Goal: Task Accomplishment & Management: Manage account settings

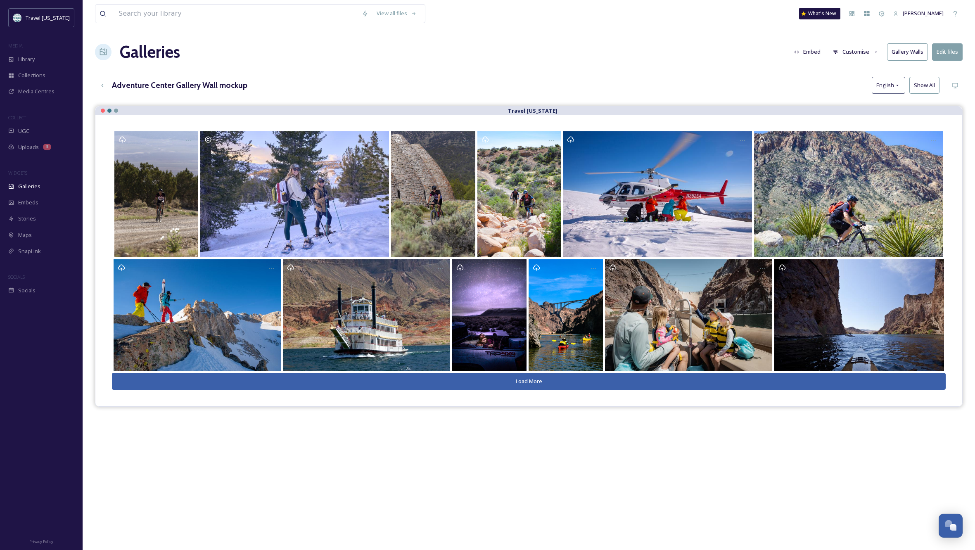
click at [901, 54] on button "Gallery Walls" at bounding box center [907, 51] width 41 height 17
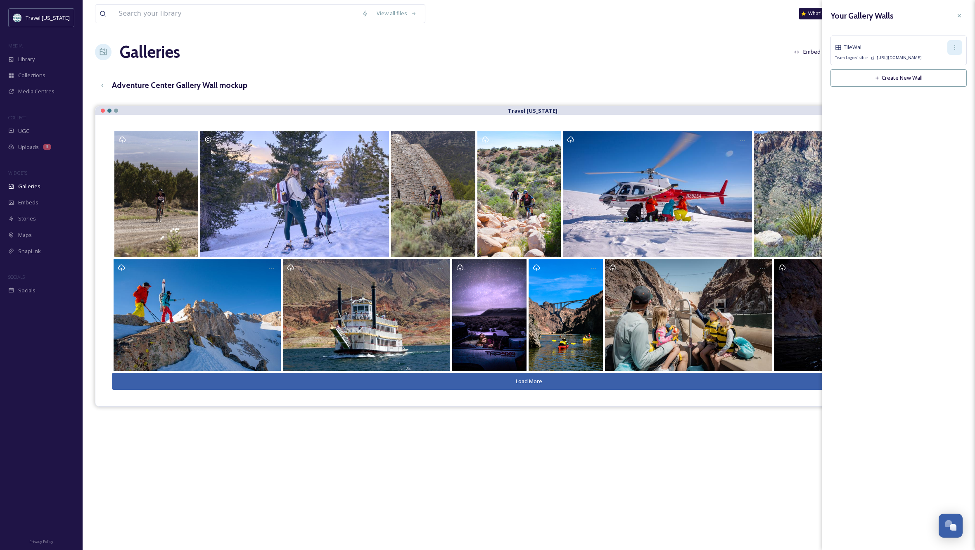
click at [953, 47] on icon at bounding box center [954, 47] width 7 height 7
drag, startPoint x: 942, startPoint y: 82, endPoint x: 965, endPoint y: 59, distance: 33.0
click at [942, 82] on span "Copy Link" at bounding box center [941, 82] width 24 height 8
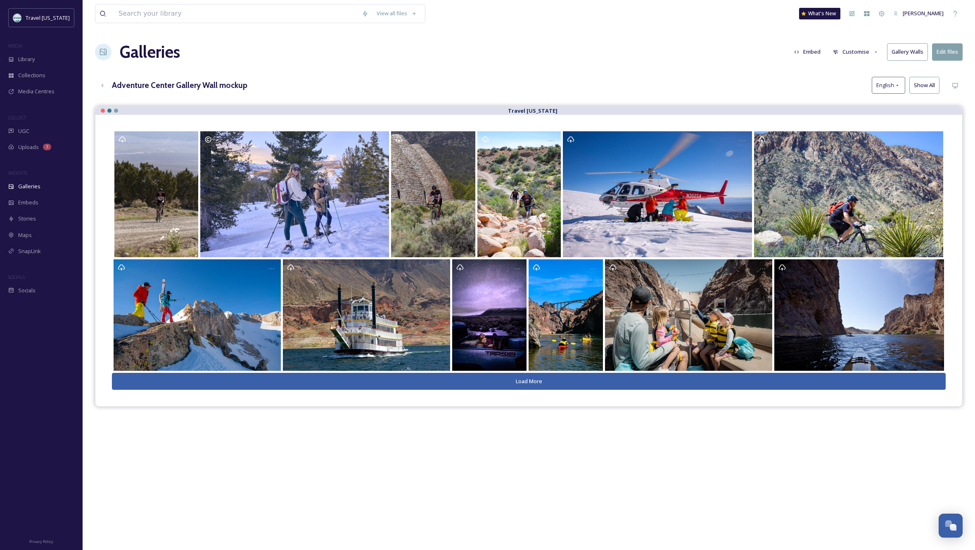
click at [504, 378] on button "Load More" at bounding box center [528, 381] width 833 height 17
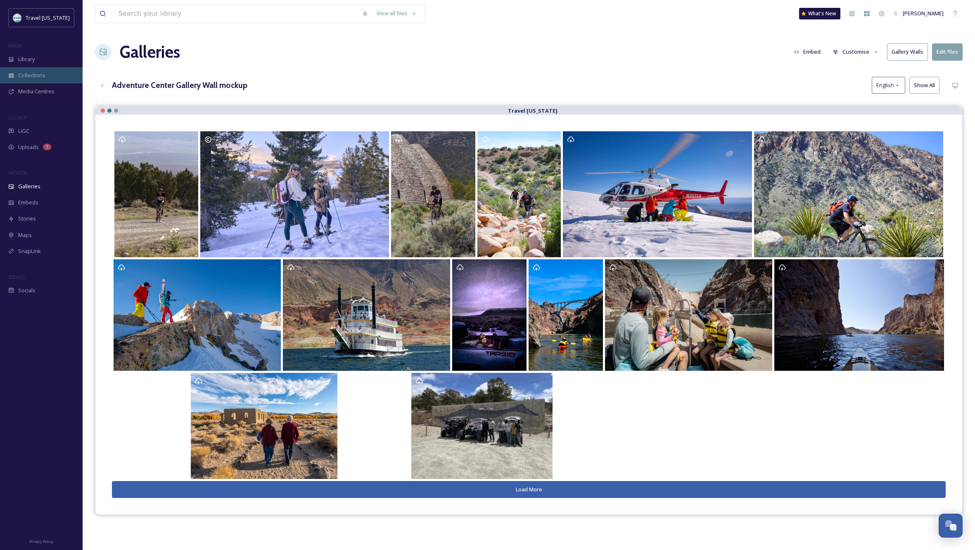
click at [22, 78] on span "Collections" at bounding box center [31, 75] width 27 height 8
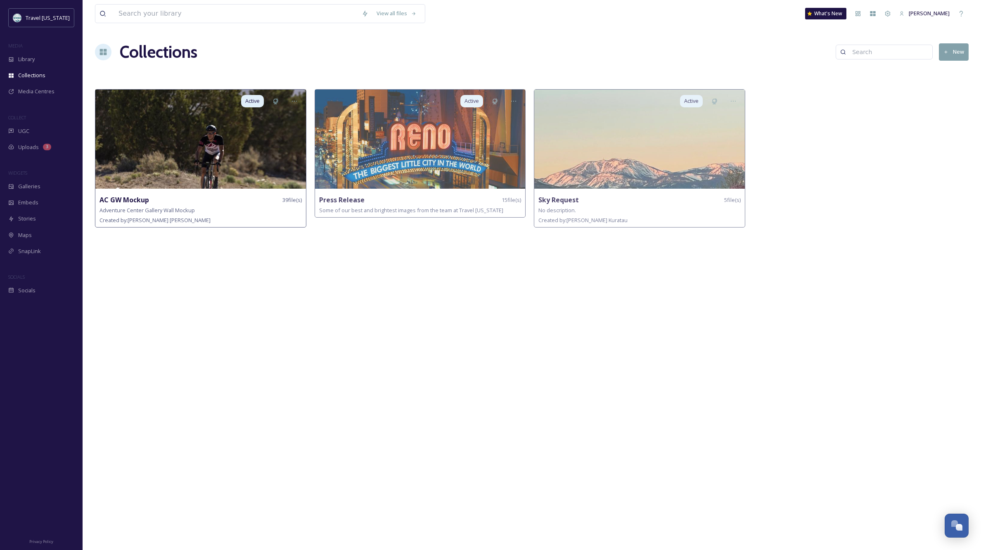
click at [216, 149] on img at bounding box center [200, 139] width 211 height 99
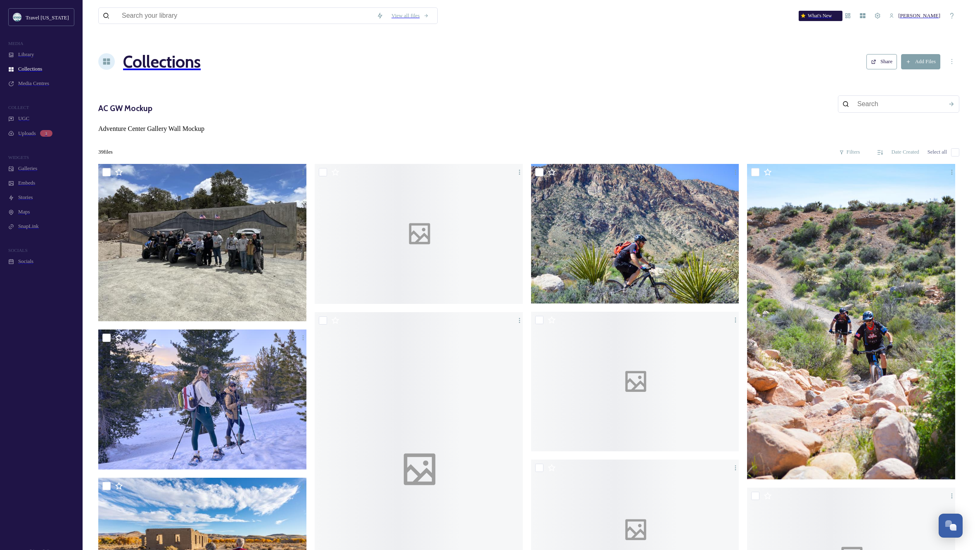
click at [25, 172] on span "Galleries" at bounding box center [27, 169] width 19 height 6
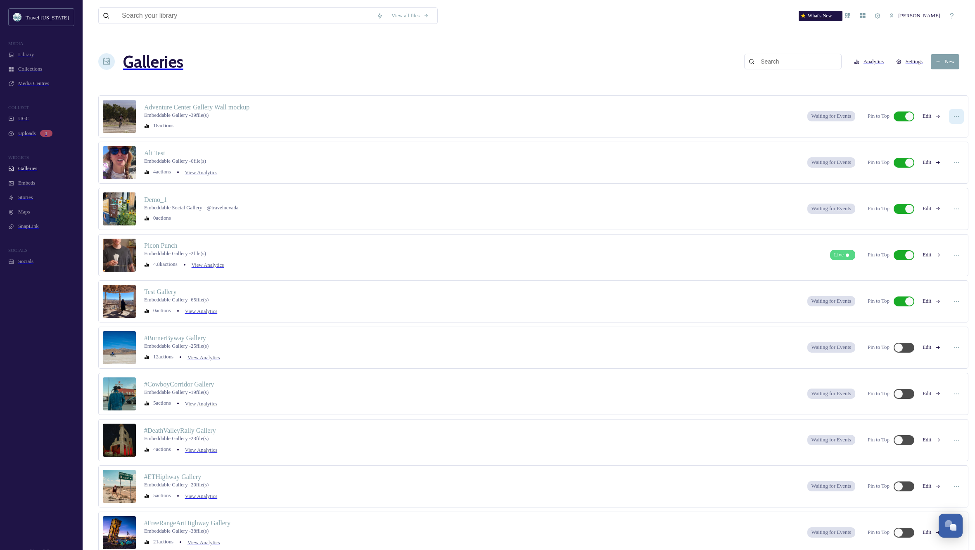
click at [953, 113] on icon at bounding box center [956, 116] width 7 height 7
click at [930, 130] on span "Edit Gallery" at bounding box center [939, 133] width 26 height 6
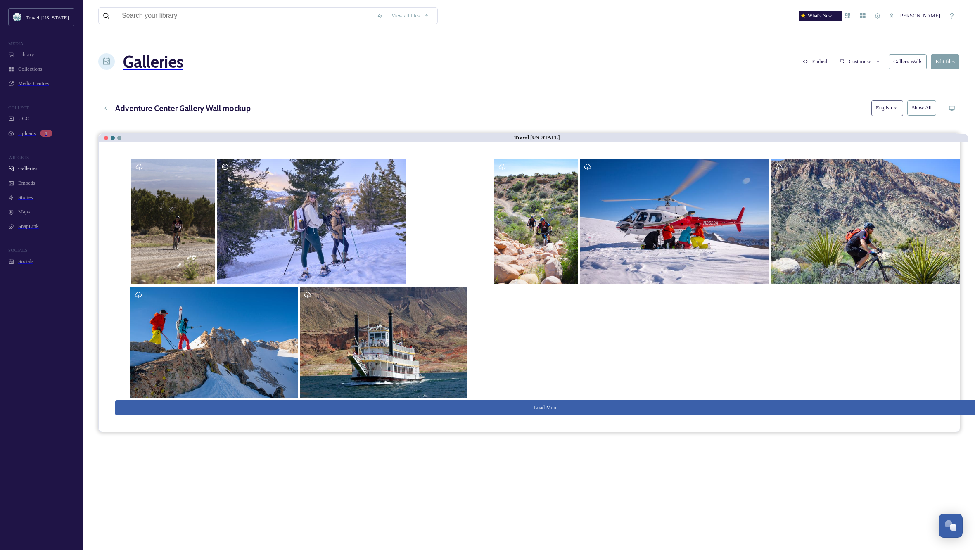
click at [918, 100] on button "Show All" at bounding box center [921, 107] width 29 height 15
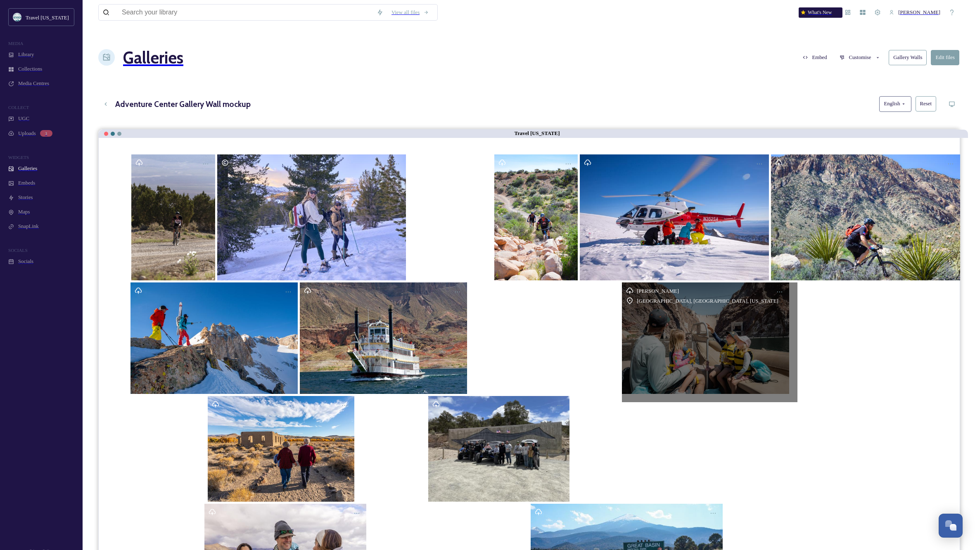
scroll to position [8, 0]
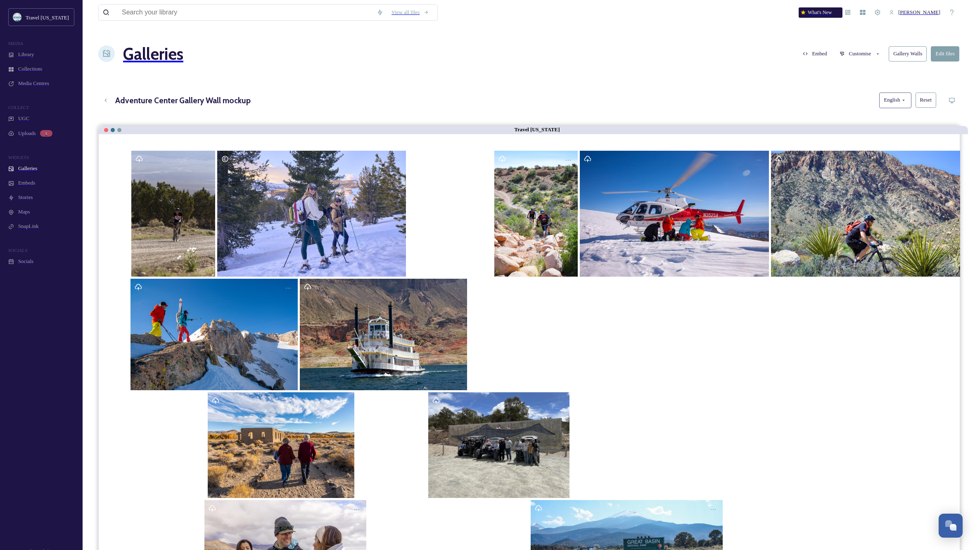
click at [864, 47] on button "Customise" at bounding box center [860, 54] width 50 height 14
click at [846, 68] on span "Layout" at bounding box center [846, 71] width 15 height 6
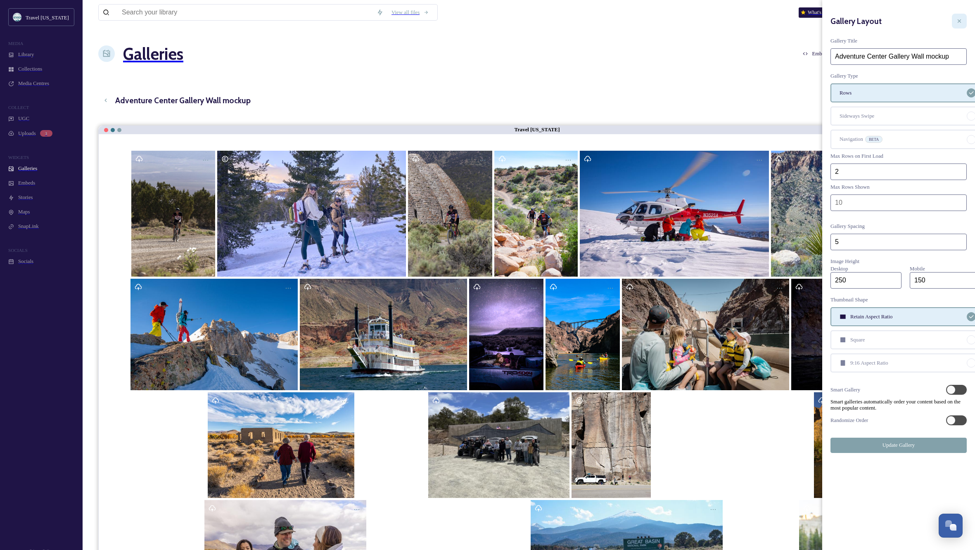
click at [960, 18] on icon at bounding box center [959, 21] width 7 height 7
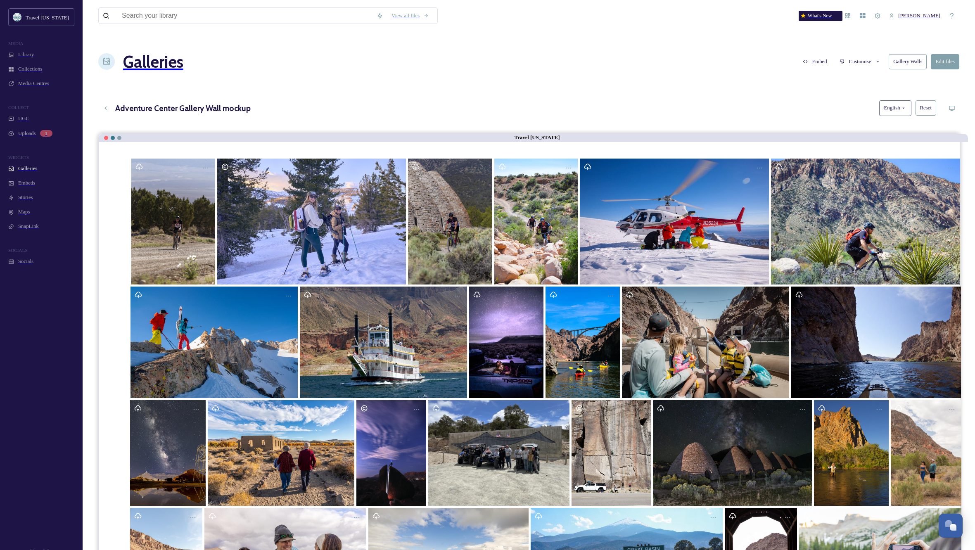
scroll to position [0, 0]
click at [904, 54] on button "Gallery Walls" at bounding box center [907, 61] width 38 height 15
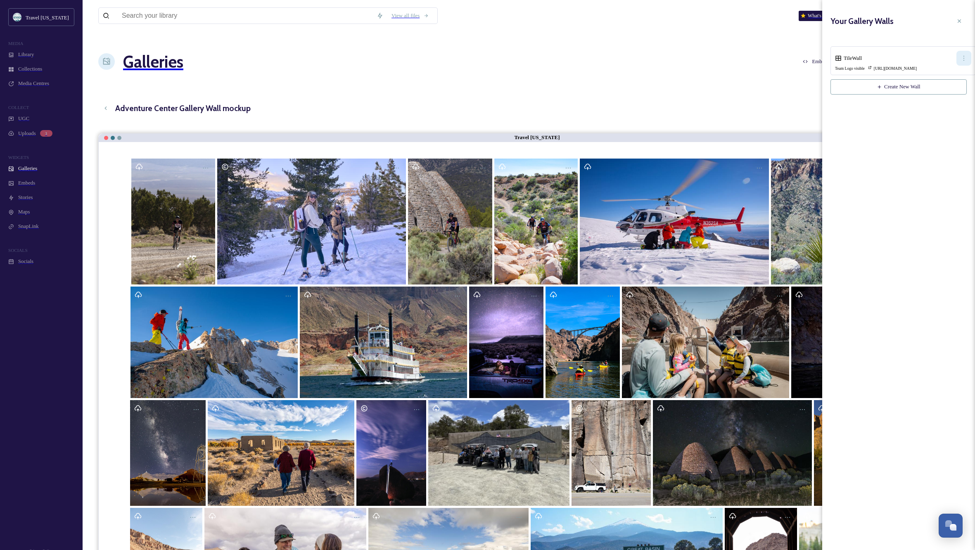
click at [960, 55] on icon at bounding box center [963, 58] width 7 height 7
click at [941, 87] on span "Copy Link" at bounding box center [952, 90] width 23 height 6
click at [961, 18] on icon at bounding box center [959, 21] width 7 height 7
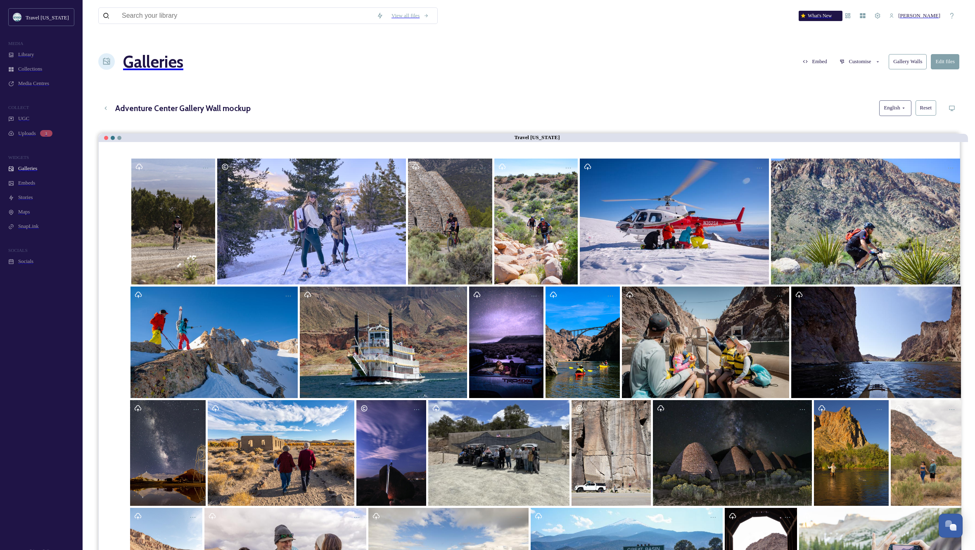
drag, startPoint x: 660, startPoint y: 38, endPoint x: 663, endPoint y: 16, distance: 21.7
click at [660, 38] on div "View all files What's New Kippy Spilker Galleries Embed Customise Gallery Walls…" at bounding box center [528, 498] width 885 height 991
click at [504, 58] on div "Galleries Embed Customise Gallery Walls Edit files" at bounding box center [528, 61] width 861 height 43
click at [880, 13] on icon at bounding box center [877, 15] width 7 height 7
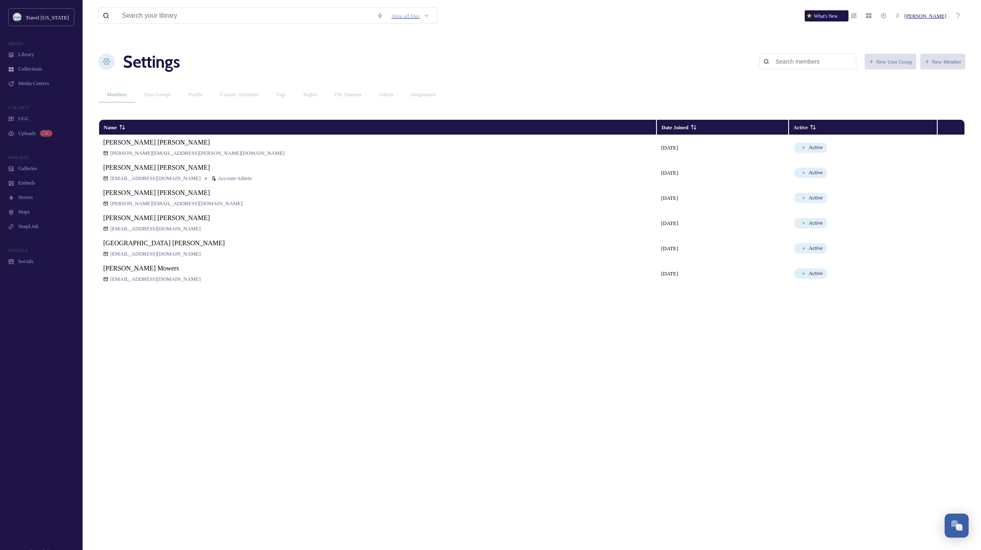
scroll to position [-6, 0]
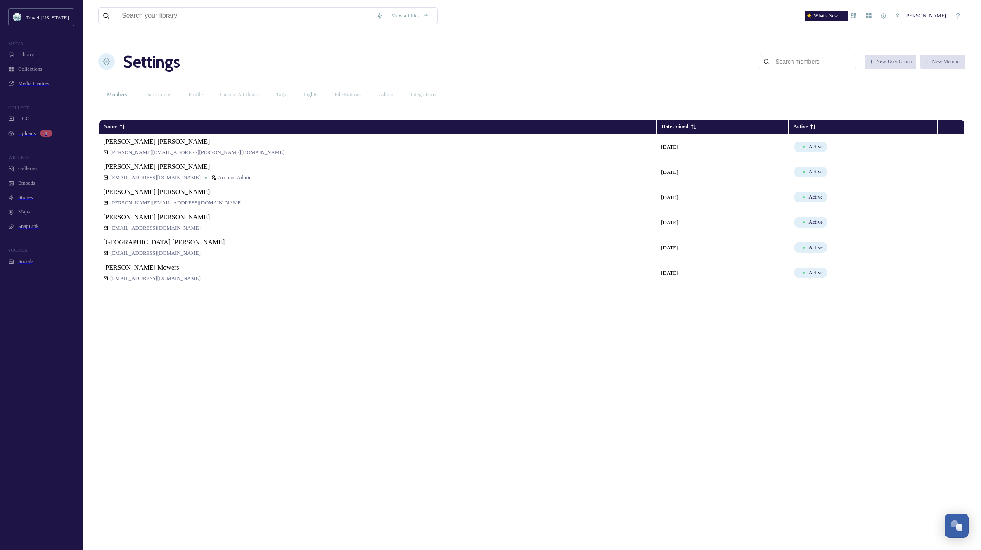
click at [317, 92] on span "Rights" at bounding box center [310, 95] width 14 height 6
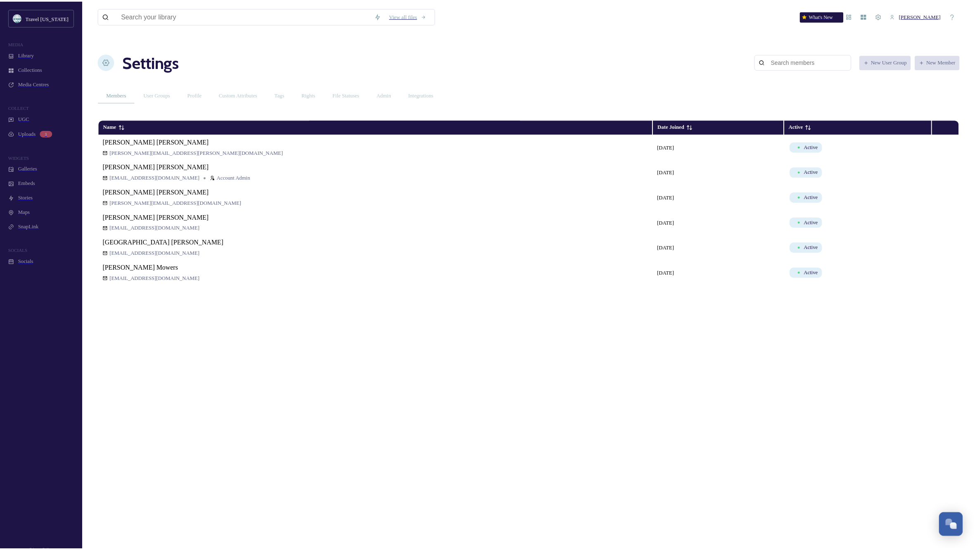
scroll to position [0, 0]
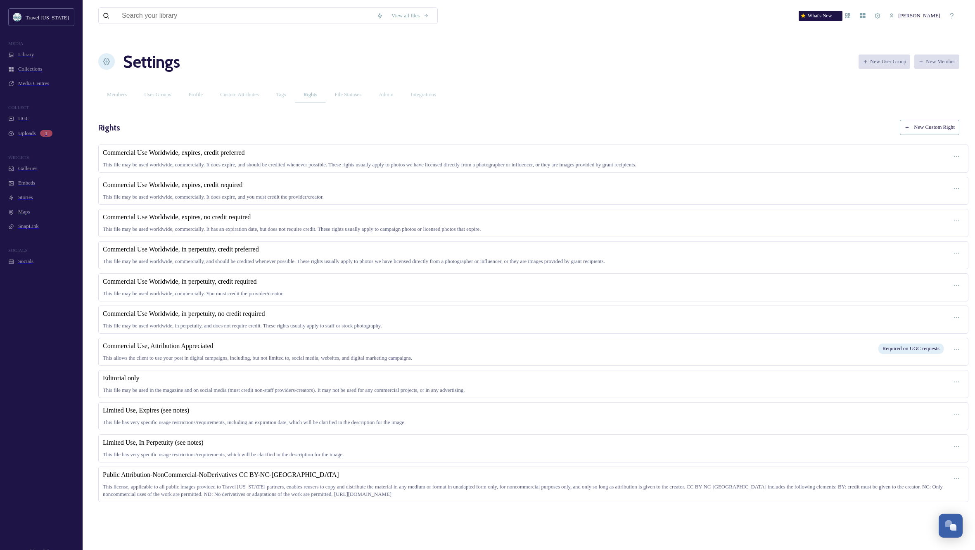
click at [544, 214] on div "Commercial Use Worldwide, expires, no credit required This file may be used wor…" at bounding box center [524, 222] width 842 height 19
click at [461, 213] on div "Commercial Use Worldwide, expires, no credit required This file may be used wor…" at bounding box center [524, 222] width 842 height 19
click at [953, 217] on icon at bounding box center [956, 220] width 7 height 7
click at [938, 249] on span "Edit Right" at bounding box center [939, 252] width 22 height 6
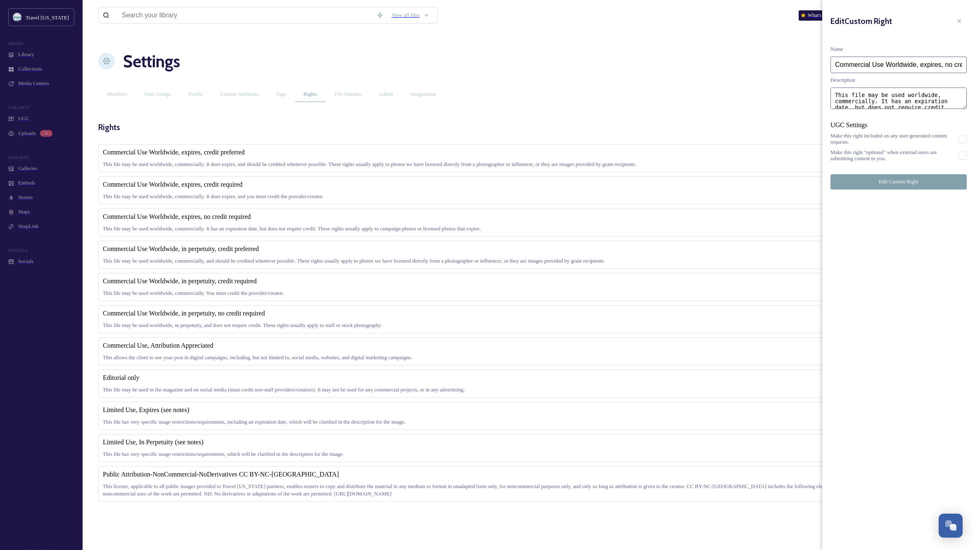
scroll to position [5, 0]
click at [960, 18] on icon at bounding box center [959, 21] width 7 height 7
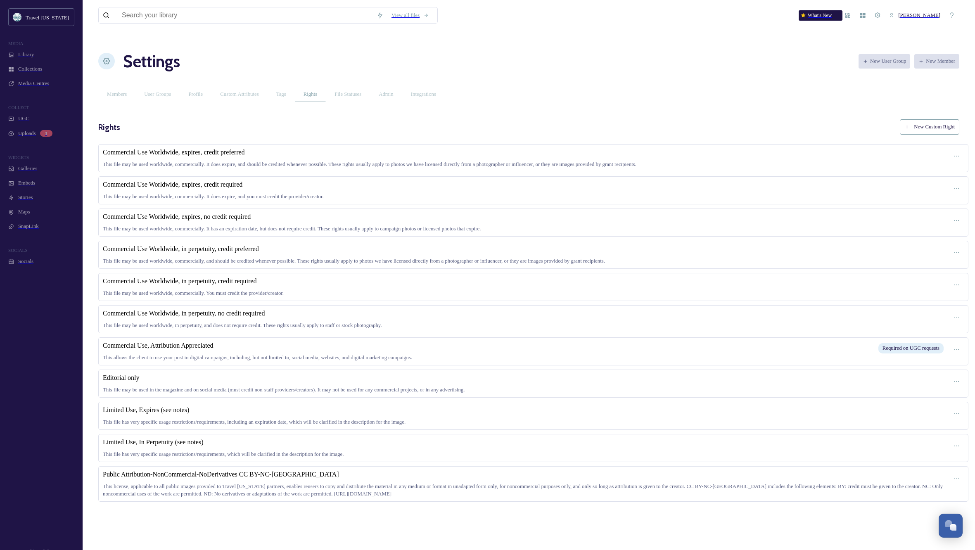
click at [256, 278] on span "Commercial Use Worldwide, in perpetuity, credit required" at bounding box center [180, 280] width 154 height 7
click at [273, 285] on div "Commercial Use Worldwide, in perpetuity, credit required This file may be used …" at bounding box center [524, 286] width 842 height 19
click at [953, 153] on icon at bounding box center [956, 156] width 7 height 7
click at [935, 185] on span "Edit Right" at bounding box center [939, 188] width 22 height 6
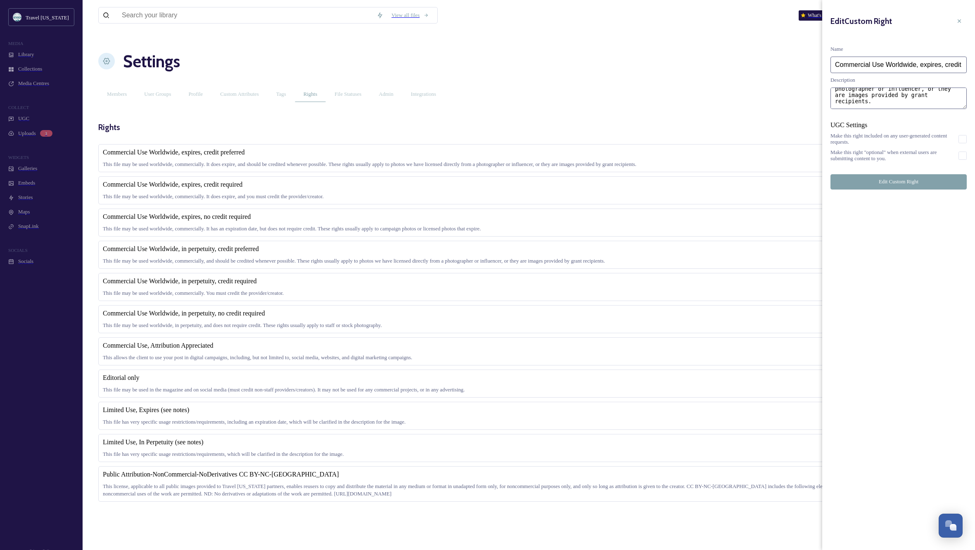
scroll to position [59, 0]
click at [949, 104] on textarea "This file may be used worldwide, commercially. It does expire, and should be cr…" at bounding box center [898, 98] width 136 height 21
type textarea "This file may be used worldwide, commercially. It does expire, and should be cr…"
click at [958, 57] on input "Commercial Use Worldwide, expires, credit preferred" at bounding box center [898, 65] width 136 height 17
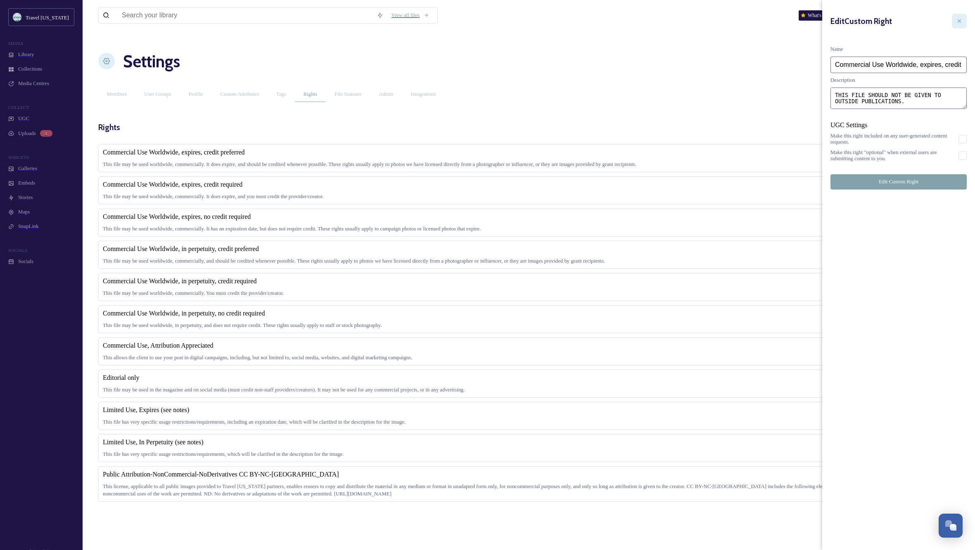
click at [958, 18] on icon at bounding box center [959, 21] width 7 height 7
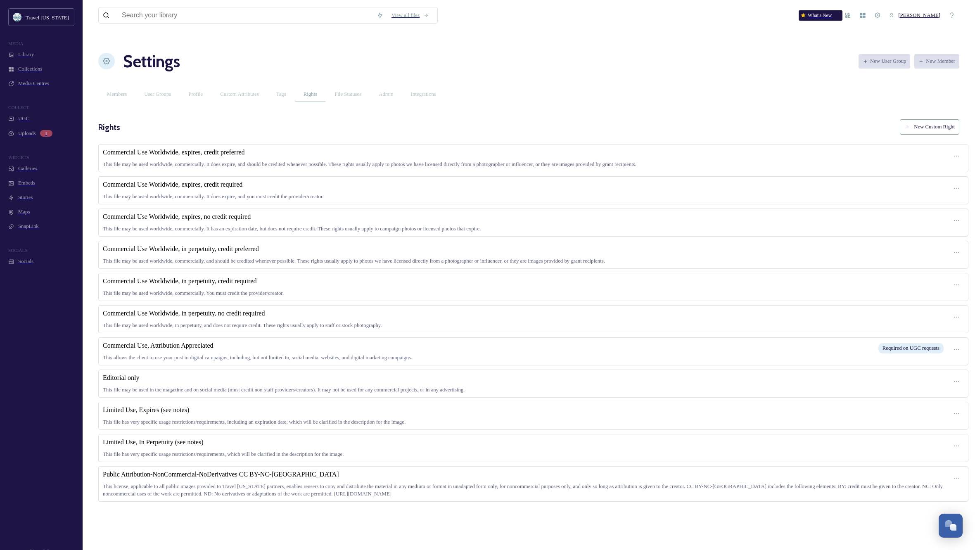
click at [558, 87] on div "Members User Groups Profile Custom Attributes Tags Rights File Statuses Admin I…" at bounding box center [528, 94] width 861 height 15
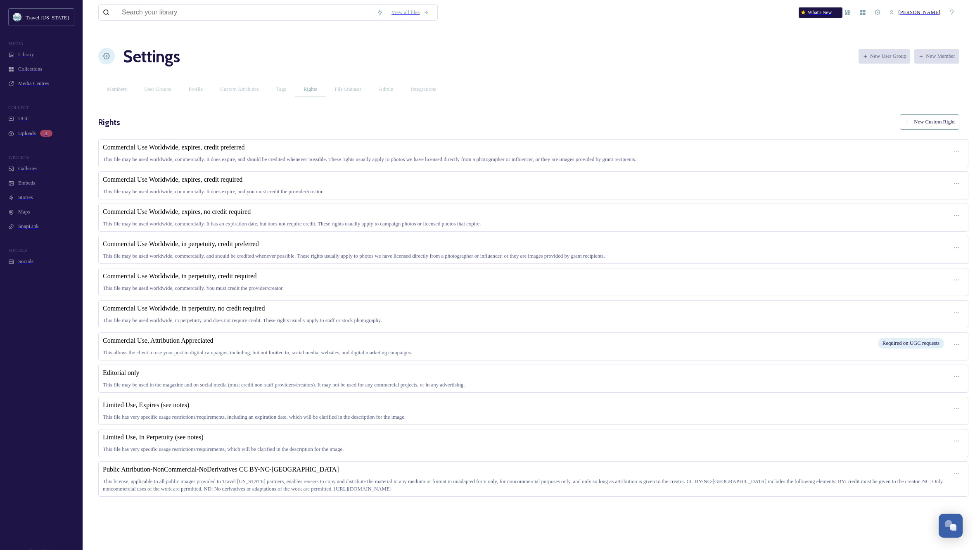
click at [926, 114] on button "New Custom Right" at bounding box center [928, 121] width 59 height 15
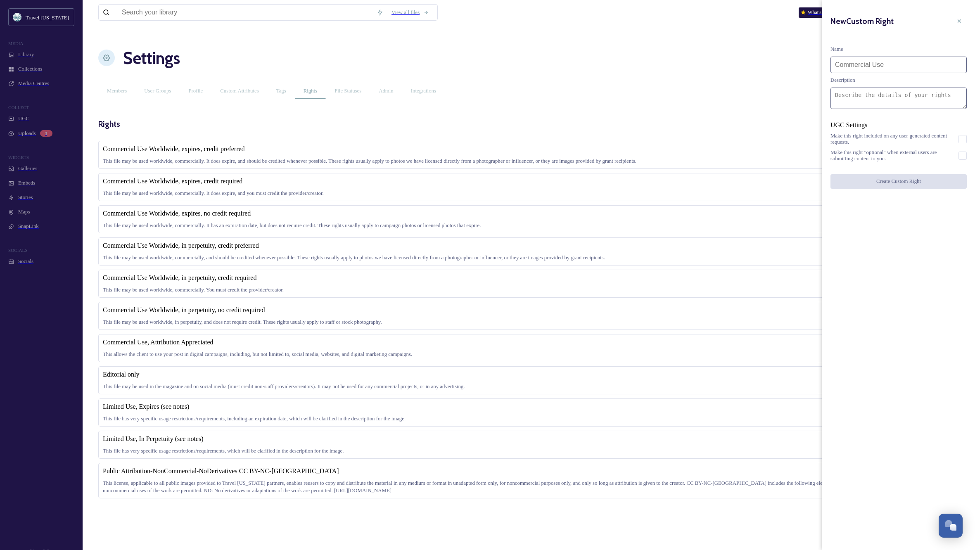
scroll to position [4, 0]
click at [861, 57] on input at bounding box center [898, 65] width 136 height 17
type input "Campaign Image, Commercial use by TN & Agencies Worldwide, expires"
click at [842, 92] on textarea at bounding box center [898, 98] width 136 height 21
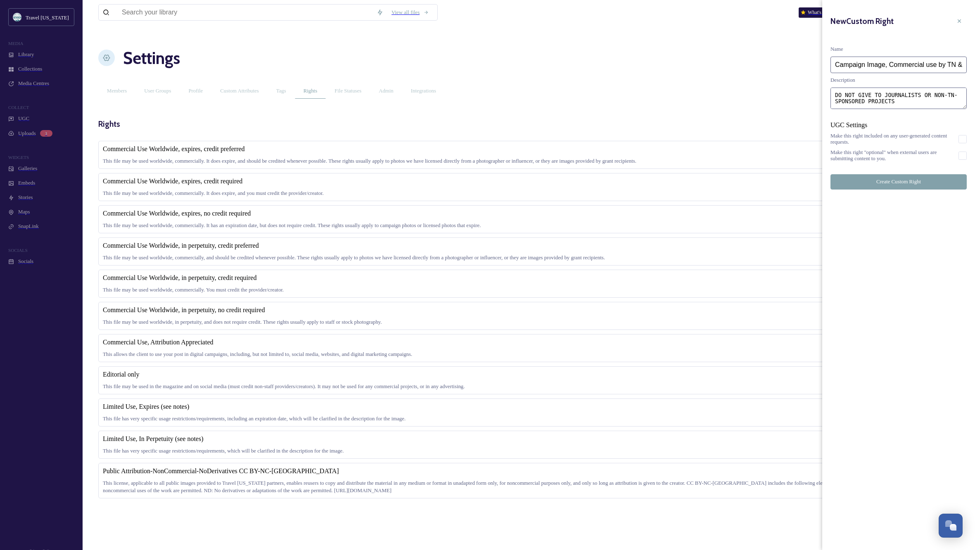
click at [944, 91] on textarea "This file may be used worldwide, commercially, by TN & Agencies. DO NOT GIVE TO…" at bounding box center [898, 98] width 136 height 21
type textarea "This file may be used worldwide, commercially, by TN & Agencies. DO NOT GIVE TO…"
click at [900, 189] on button "Create Custom Right" at bounding box center [898, 181] width 136 height 15
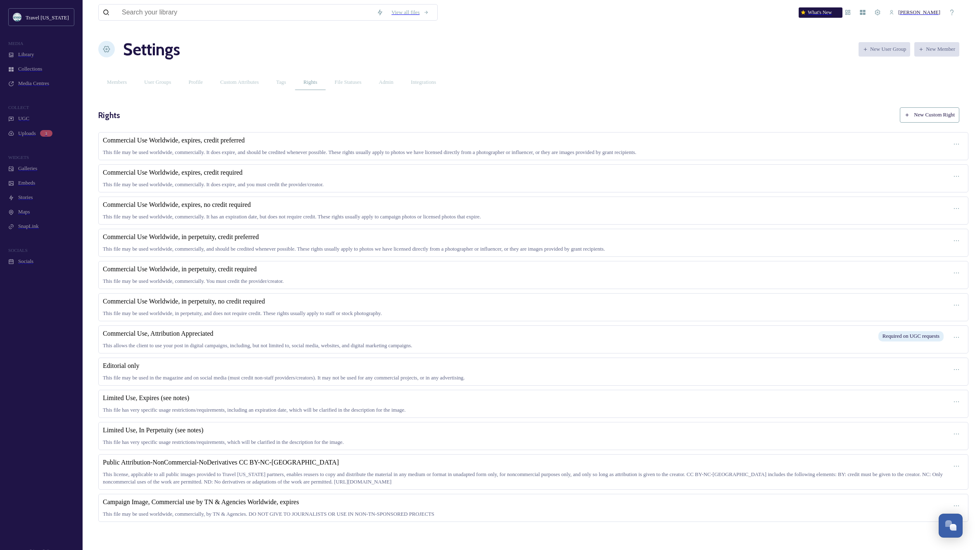
scroll to position [34, 0]
click at [98, 517] on div "Campaign Image, Commercial use by TN & Agencies Worldwide, expires This file ma…" at bounding box center [533, 508] width 870 height 28
click at [953, 502] on icon at bounding box center [956, 505] width 7 height 7
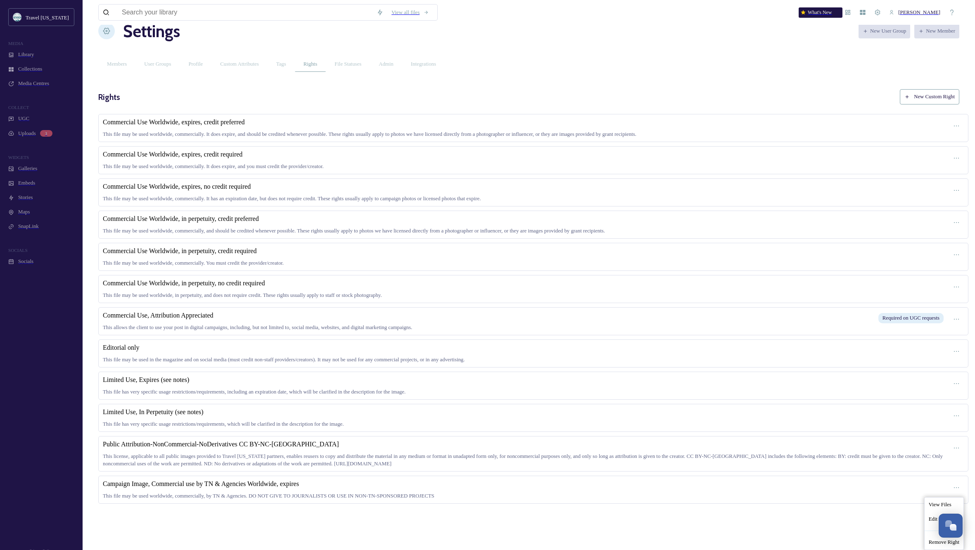
scroll to position [67, 0]
click at [928, 517] on span "Edit Right" at bounding box center [939, 519] width 22 height 6
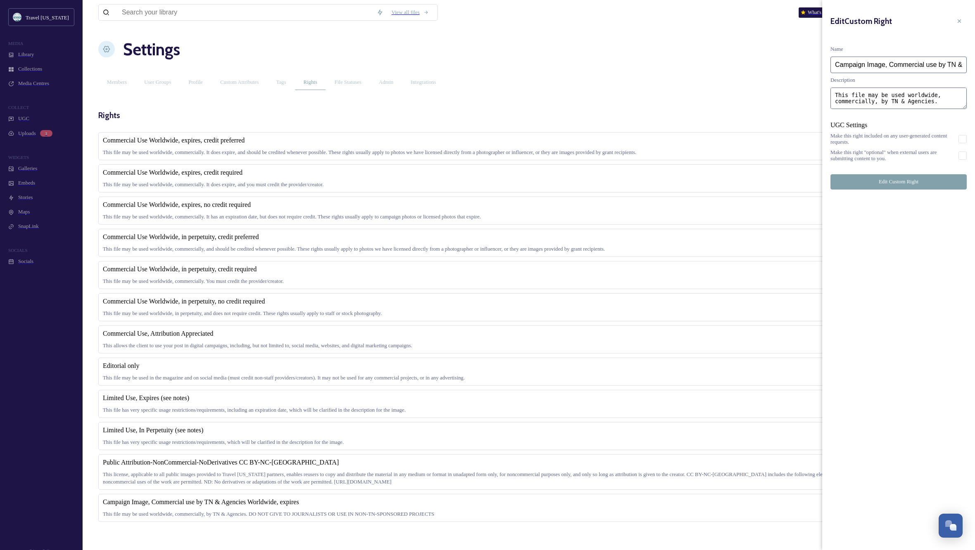
scroll to position [45, 0]
click at [905, 97] on textarea "This file may be used worldwide, commercially, by TN & Agencies. DO NOT GIVE TO…" at bounding box center [898, 98] width 136 height 21
click at [880, 104] on textarea "This file may be used worldwide, commercially, by TN & its agencies. DO NOT GIV…" at bounding box center [898, 98] width 136 height 21
type textarea "This file may be used worldwide, commercially, by TN & its agencies. DO NOT GIV…"
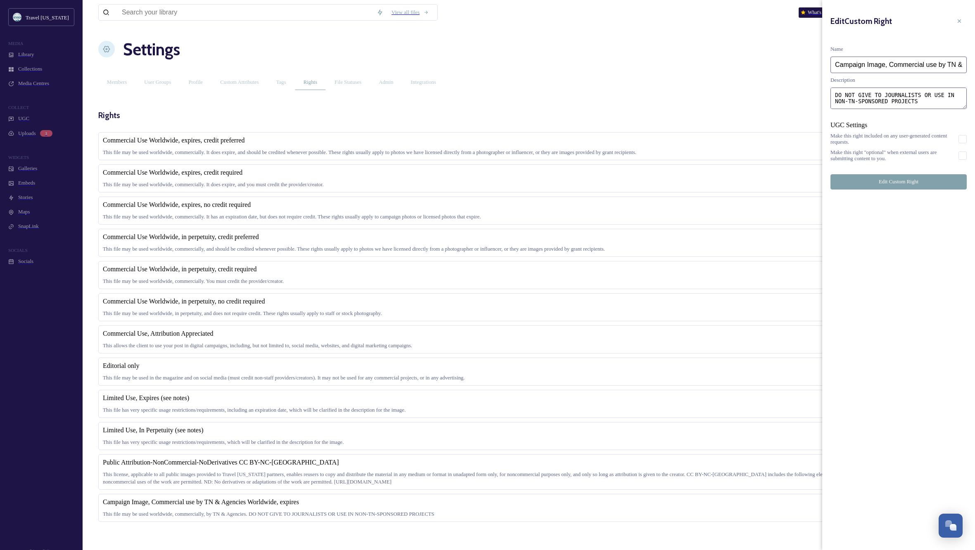
click at [897, 189] on button "Edit Custom Right" at bounding box center [898, 181] width 136 height 15
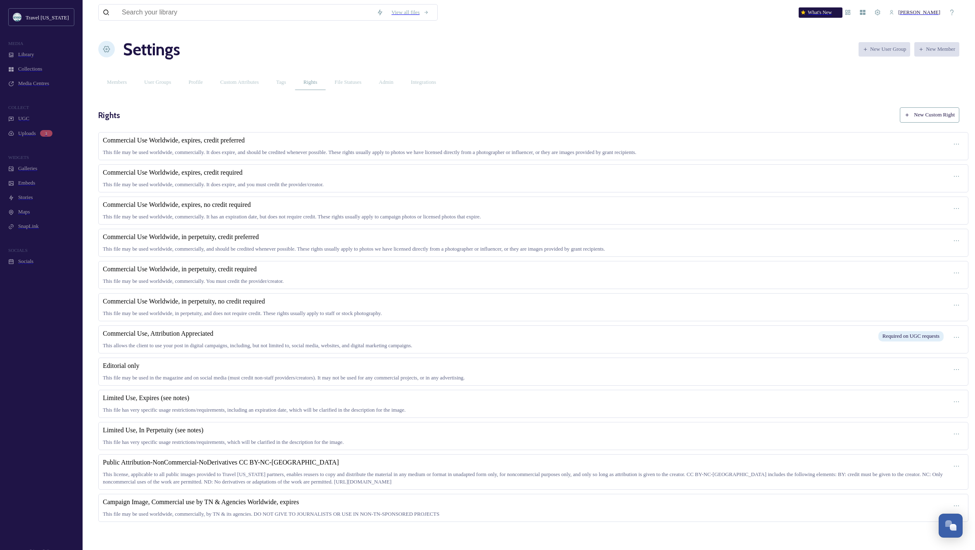
click at [942, 107] on button "New Custom Right" at bounding box center [928, 114] width 59 height 15
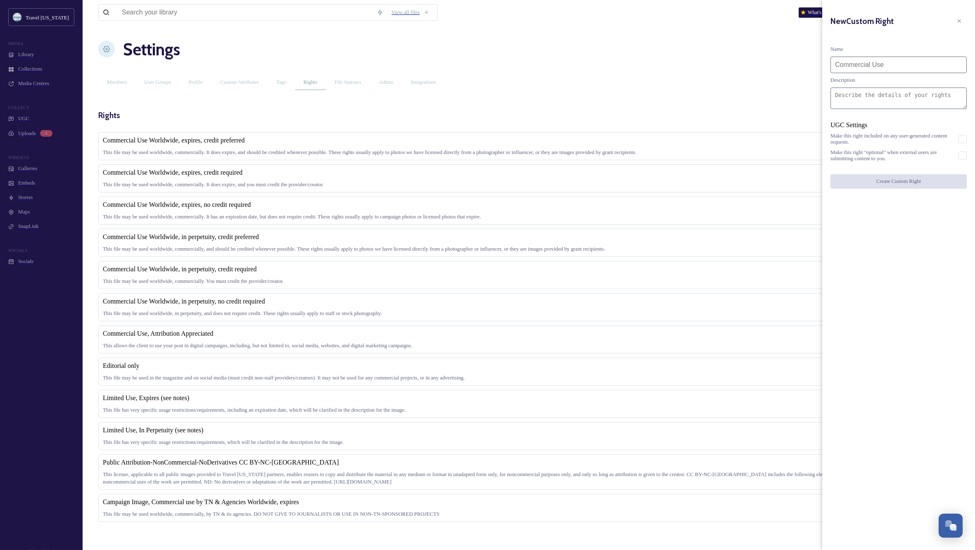
click at [901, 57] on input at bounding box center [898, 65] width 136 height 17
type input "Campaign Image, Commercial use by TN & Agencies Worldwide, in perpetuity"
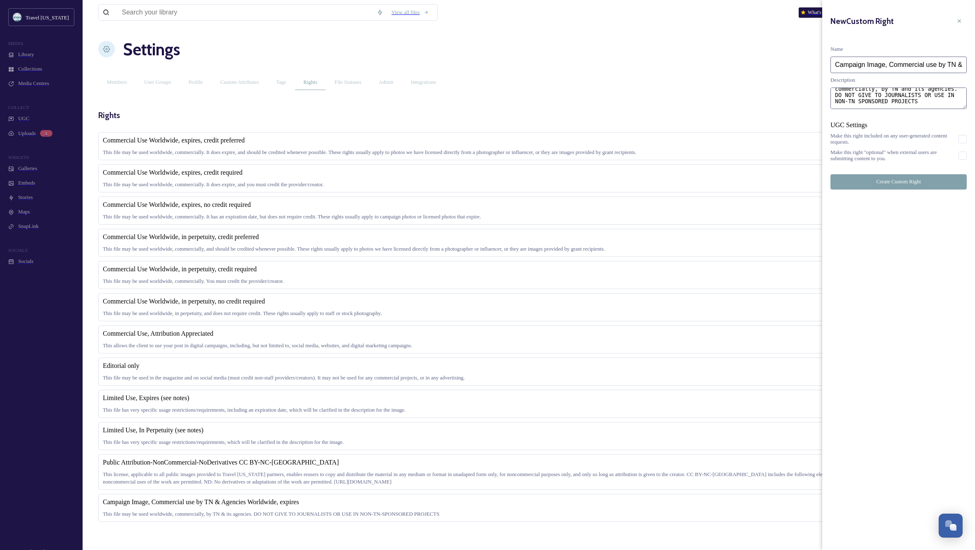
scroll to position [24, 0]
type textarea "This file may be used worldwide, commercially, by TN and its agencies. DO NOT G…"
click at [899, 189] on button "Create Custom Right" at bounding box center [898, 181] width 136 height 15
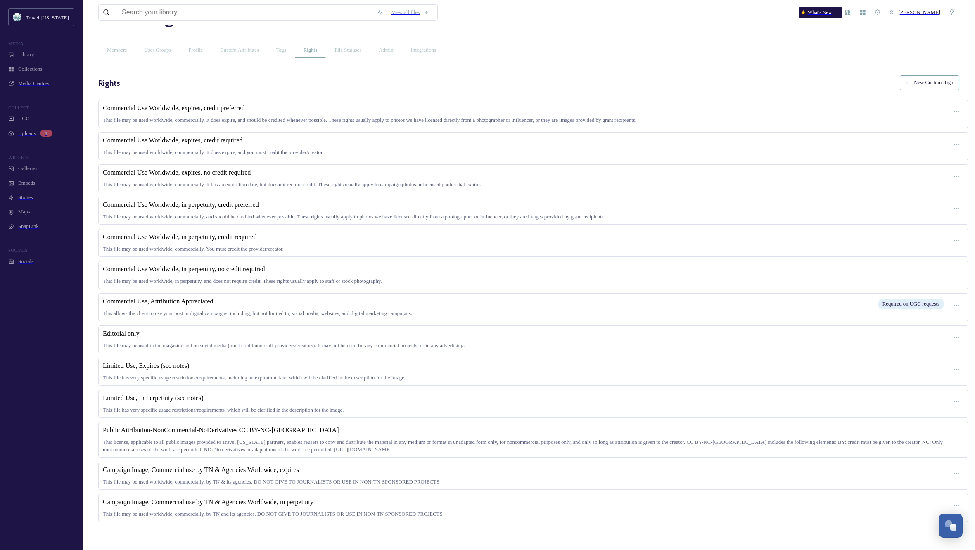
scroll to position [53, 0]
click at [933, 75] on button "New Custom Right" at bounding box center [928, 82] width 59 height 15
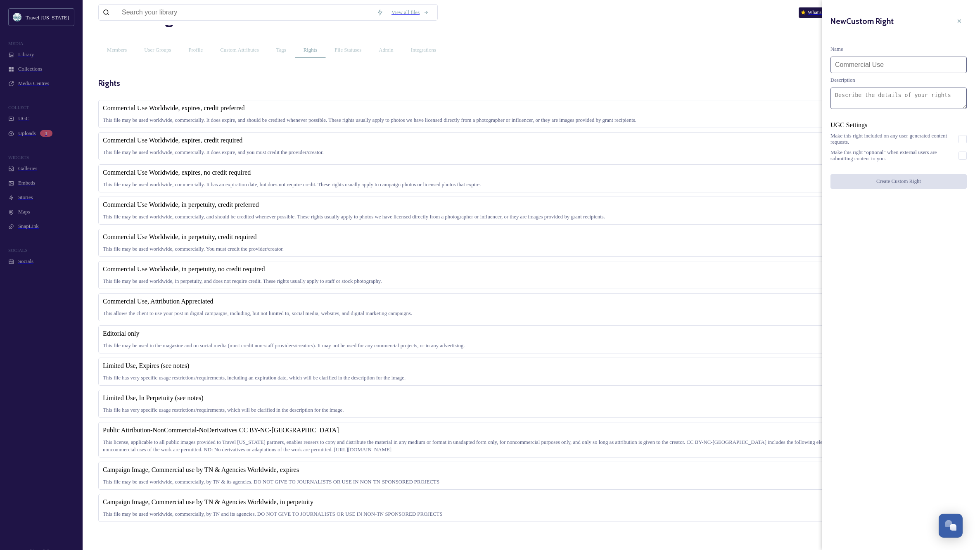
click at [875, 57] on input at bounding box center [898, 65] width 136 height 17
type input "Influencer Image, Commercial Use Worldwide, Expires, include credit whenever po…"
click at [856, 96] on textarea at bounding box center [898, 98] width 136 height 21
type textarea "This file is LICENSED for use by TN and its agencies, worldwide, commercially. …"
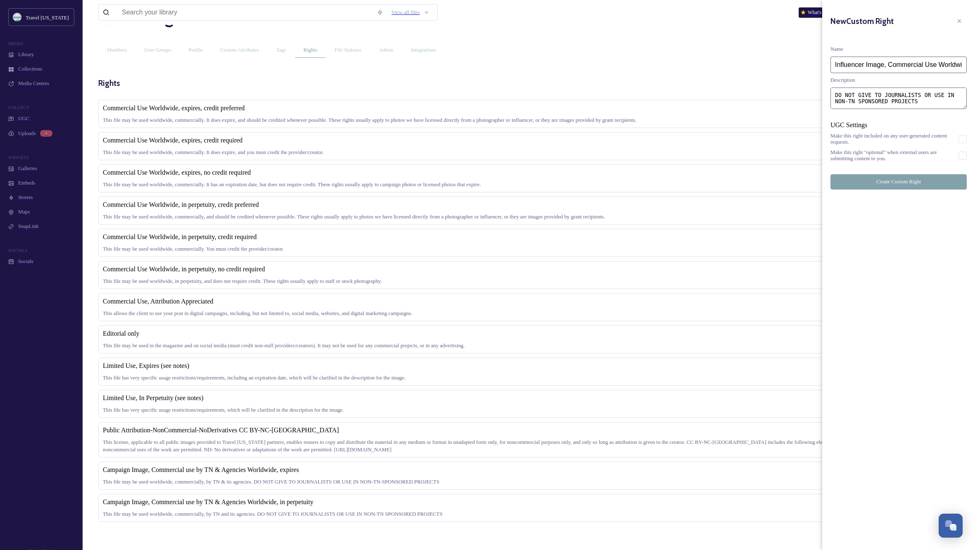
click at [905, 189] on button "Create Custom Right" at bounding box center [898, 181] width 136 height 15
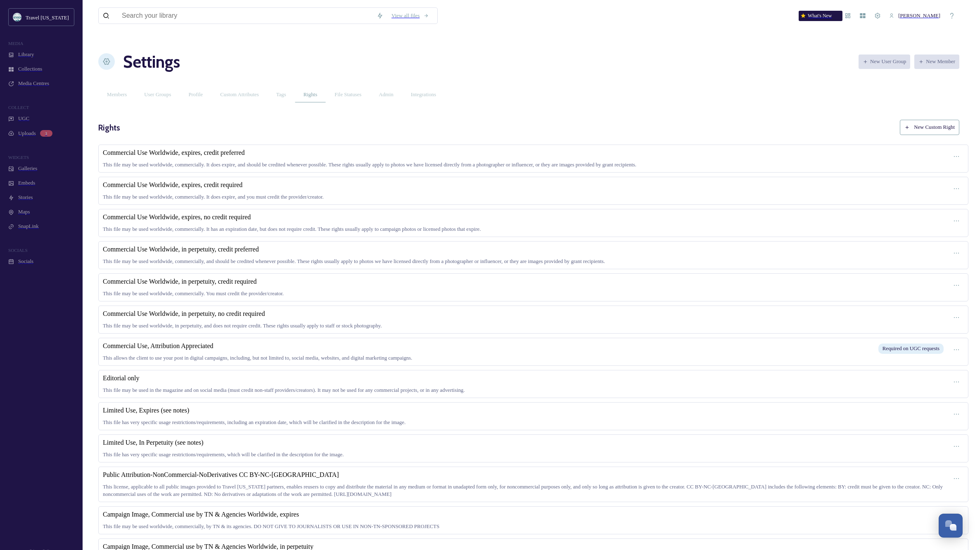
scroll to position [0, 0]
click at [932, 120] on button "New Custom Right" at bounding box center [928, 127] width 59 height 15
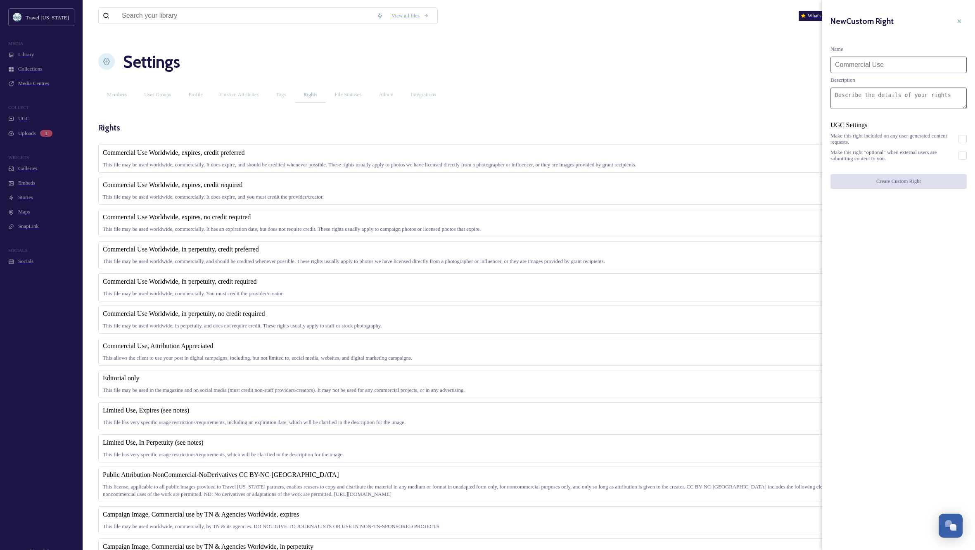
click at [877, 57] on input at bounding box center [898, 65] width 136 height 17
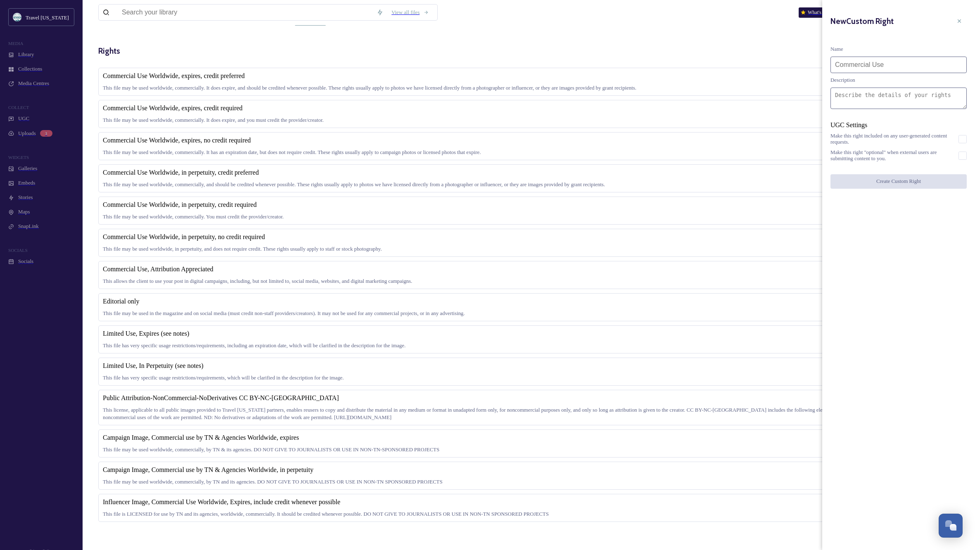
scroll to position [120, 0]
type input "Influencer Image, Commercial Use Worldwide, In Perpetuity, credit whenever poss…"
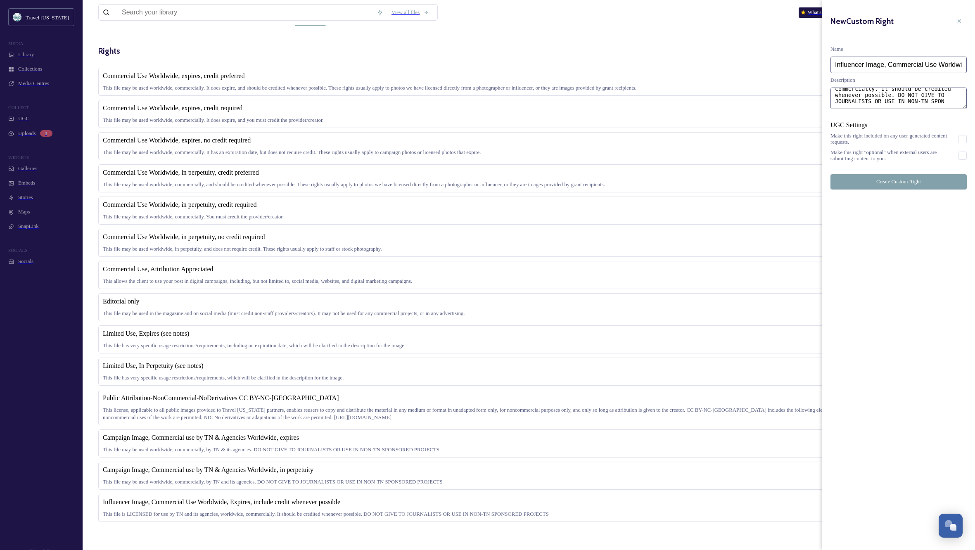
scroll to position [40, 0]
type textarea "This file is LICENSED for use by TN aneed its agencies, worldwide, commercially…"
click at [897, 189] on button "Create Custom Right" at bounding box center [898, 181] width 136 height 15
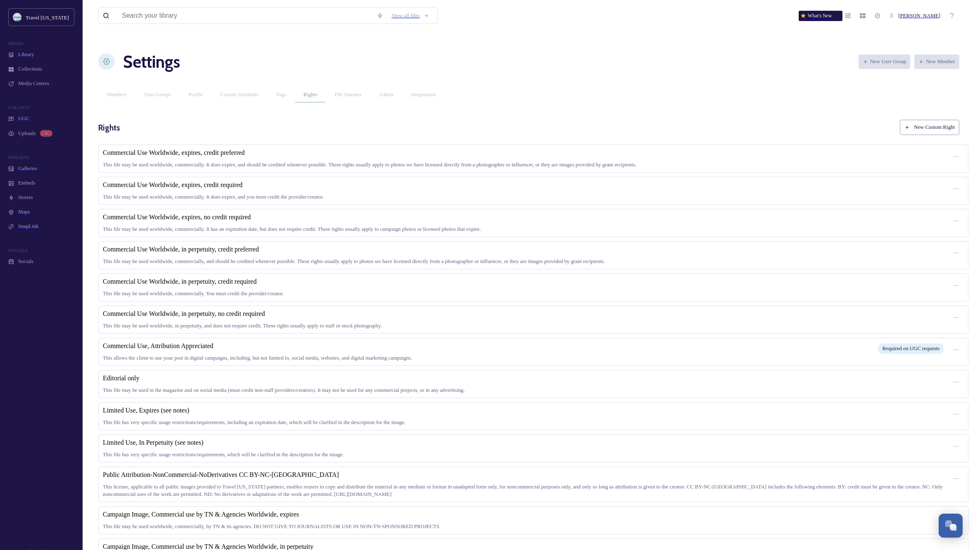
scroll to position [0, 0]
click at [953, 153] on icon at bounding box center [956, 156] width 7 height 7
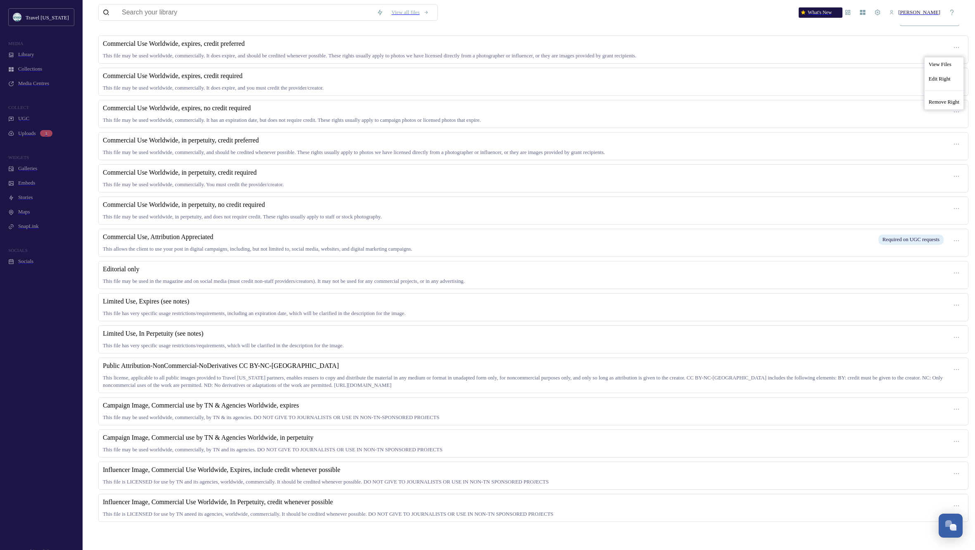
scroll to position [157, 0]
click at [383, 480] on span "This file is LICENSED for use by TN and its agencies, worldwide, commercially. …" at bounding box center [326, 482] width 446 height 6
click at [949, 466] on div at bounding box center [956, 473] width 15 height 15
click at [928, 502] on span "Edit Right" at bounding box center [939, 505] width 22 height 6
click at [279, 466] on span "Influencer Image, Commercial Use Worldwide, Expires, include credit whenever po…" at bounding box center [221, 469] width 237 height 7
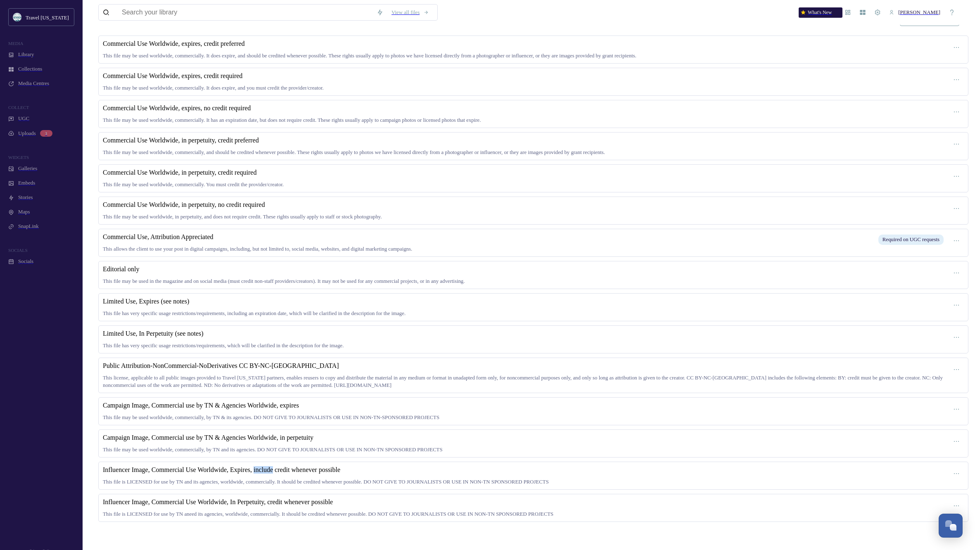
click at [279, 466] on span "Influencer Image, Commercial Use Worldwide, Expires, include credit whenever po…" at bounding box center [221, 469] width 237 height 7
click at [954, 466] on div at bounding box center [956, 473] width 15 height 15
click at [931, 498] on div "Edit Right" at bounding box center [943, 505] width 39 height 14
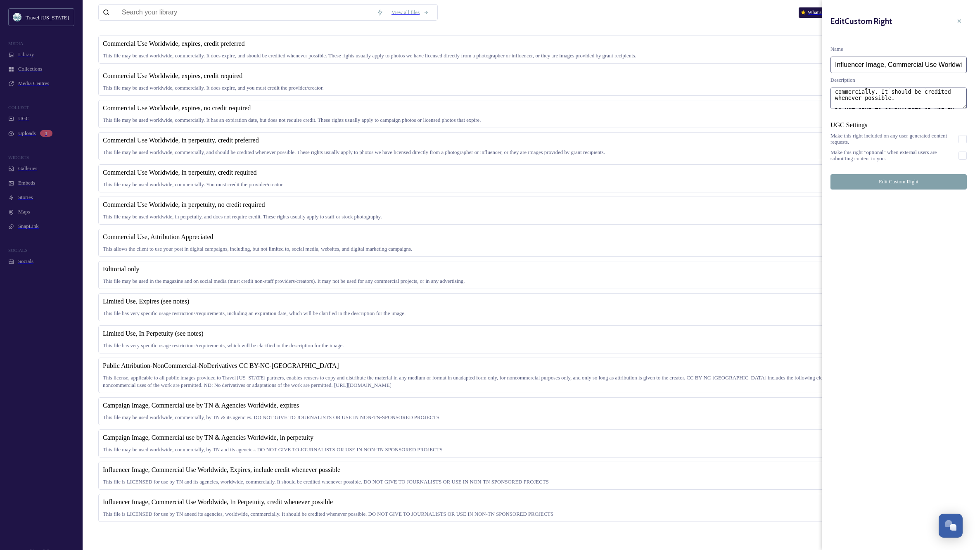
scroll to position [18, 0]
click at [953, 57] on input "Influencer Image, Commercial Use Worldwide, Expires, include credit whenever po…" at bounding box center [898, 65] width 136 height 17
type input "Influencer Image, Commercial Use Worldwide, Expires, credit whenever possible"
click at [900, 189] on button "Edit Custom Right" at bounding box center [898, 181] width 136 height 15
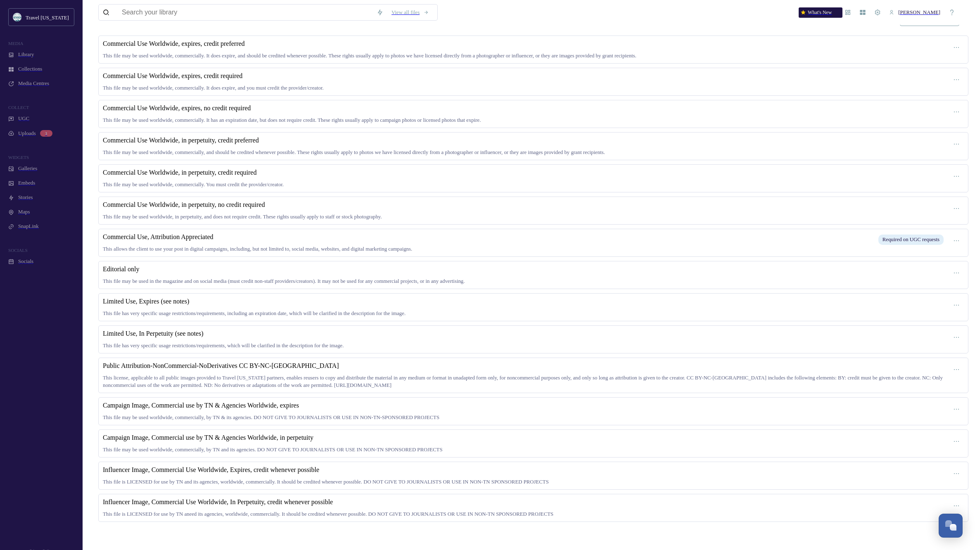
click at [309, 201] on div "Commercial Use Worldwide, in perpetuity, no credit required This file may be us…" at bounding box center [524, 210] width 842 height 19
click at [953, 470] on icon at bounding box center [956, 473] width 7 height 7
click at [928, 503] on span "Edit Right" at bounding box center [939, 505] width 22 height 6
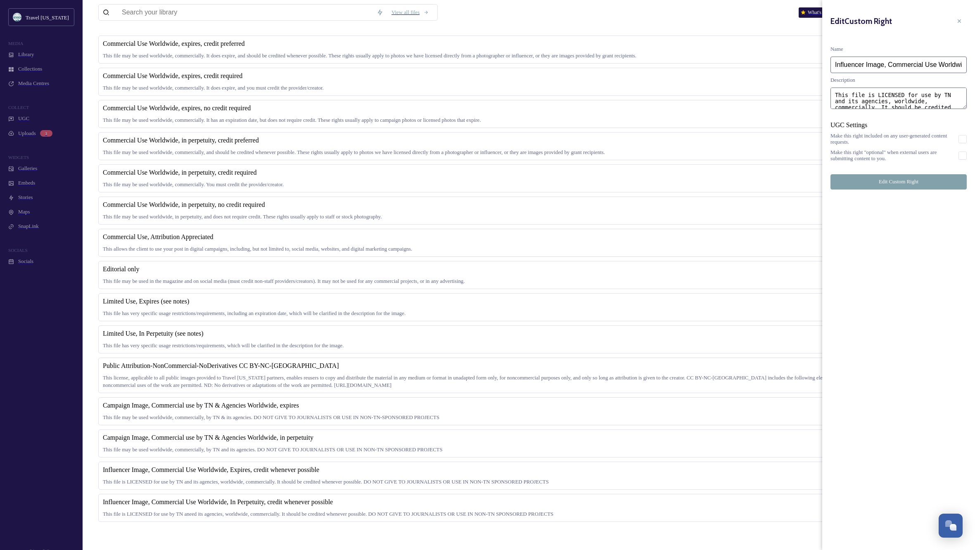
click at [852, 57] on input "Influencer Image, Commercial Use Worldwide, Expires, credit whenever possible" at bounding box center [898, 65] width 136 height 17
type input "Licensed Image, Commercial Use Worldwide, Expires, credit whenever possible"
click at [951, 101] on textarea "This file is LICENSED for use by TN and its agencies, worldwide, commercially. …" at bounding box center [898, 98] width 136 height 21
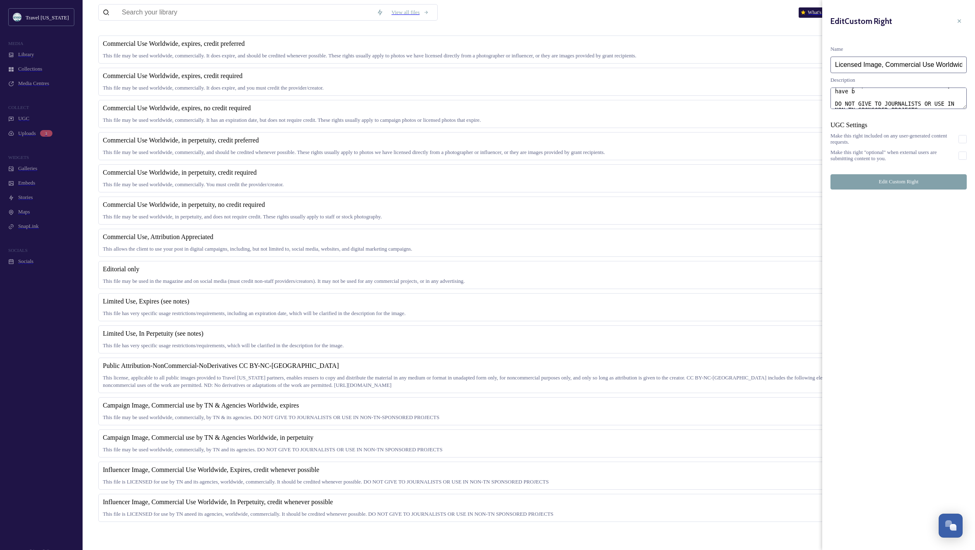
scroll to position [54, 0]
type textarea "This file is LICENSED for use by TN and its agencies, worldwide, commercially. …"
click at [918, 189] on button "Edit Custom Right" at bounding box center [898, 181] width 136 height 15
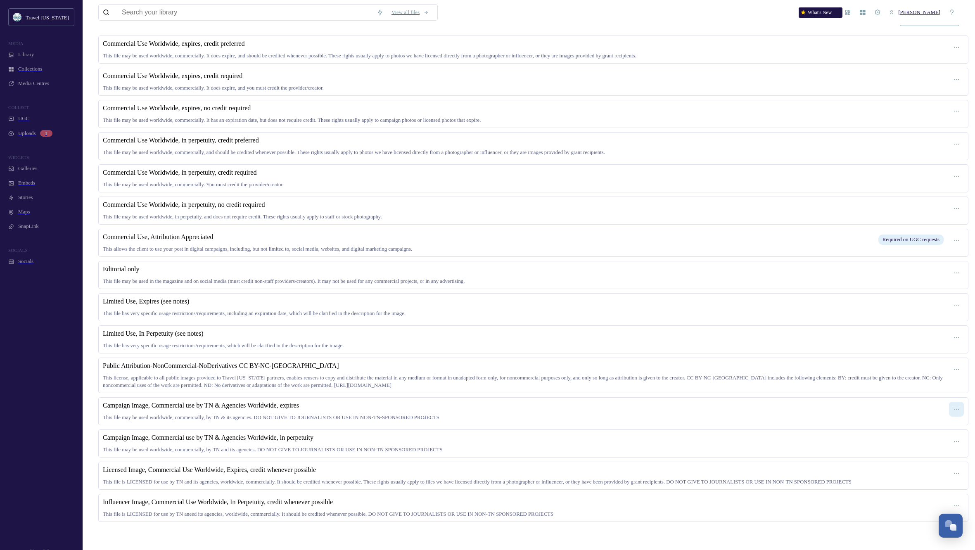
click at [953, 409] on icon at bounding box center [955, 409] width 5 height 1
click at [932, 438] on span "Edit Right" at bounding box center [939, 441] width 22 height 6
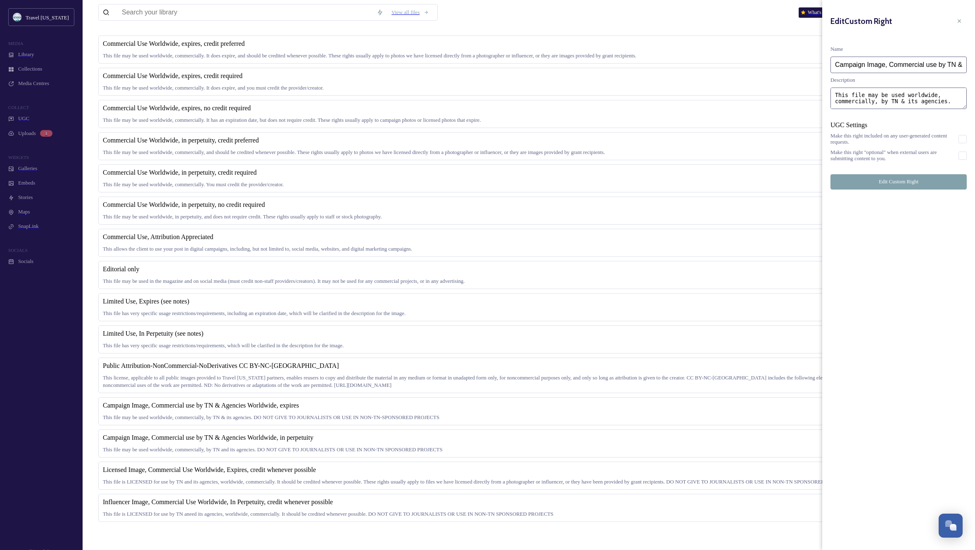
drag, startPoint x: 889, startPoint y: 57, endPoint x: 863, endPoint y: 58, distance: 25.6
click at [863, 58] on input "Campaign Image, Commercial use by TN & Agencies Worldwide, expires" at bounding box center [898, 65] width 136 height 17
type input "Campaign: Commercial use by TN & Agencies Worldwide, expires"
click at [896, 189] on button "Edit Custom Right" at bounding box center [898, 181] width 136 height 15
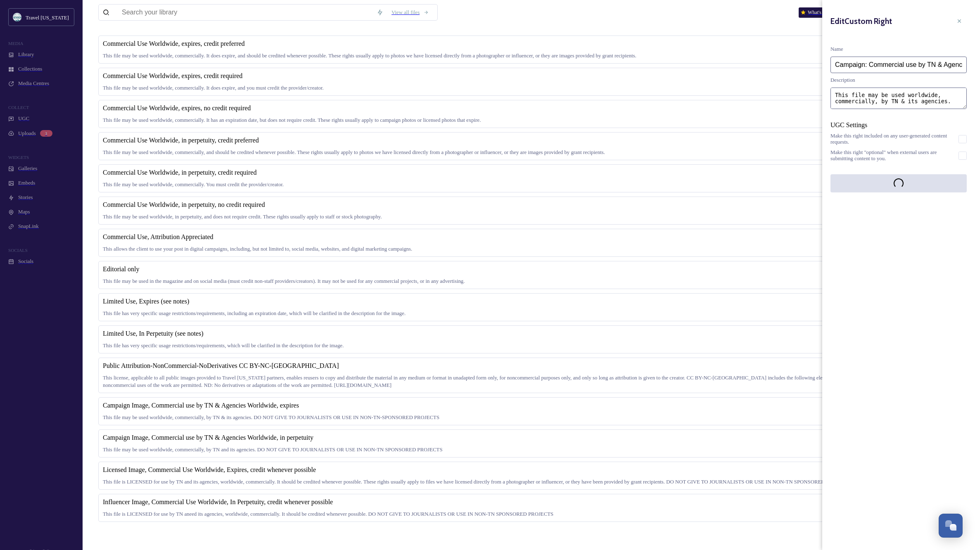
scroll to position [157, 0]
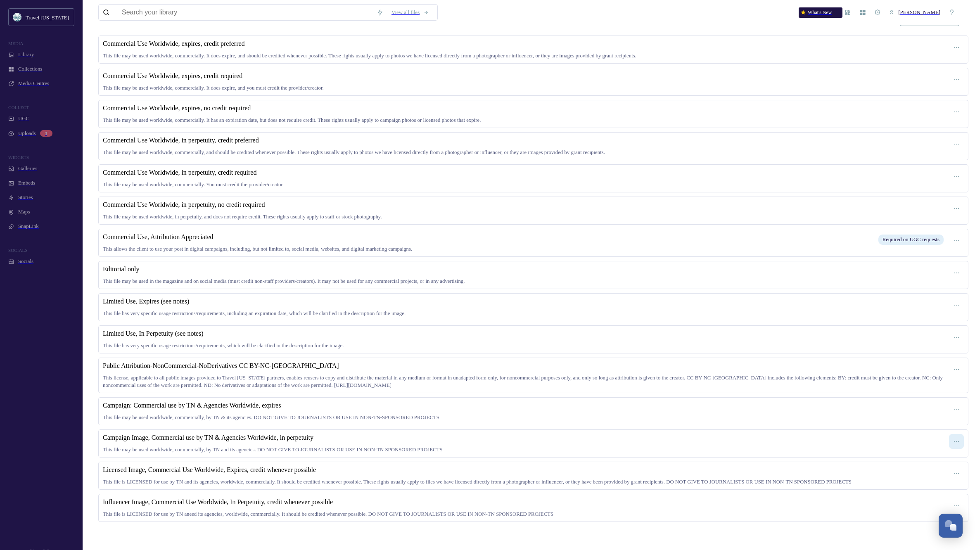
click at [953, 438] on icon at bounding box center [956, 441] width 7 height 7
click at [928, 470] on span "Edit Right" at bounding box center [939, 473] width 22 height 6
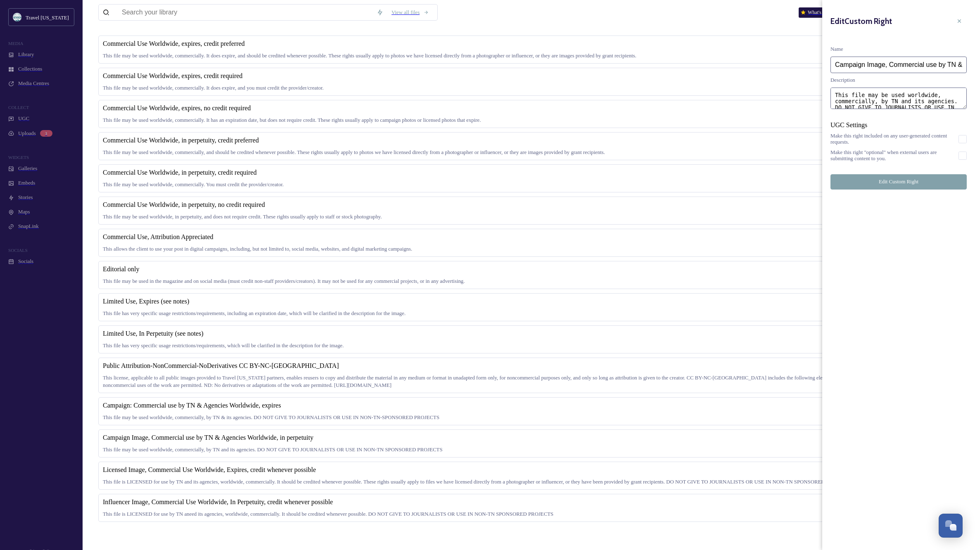
drag, startPoint x: 890, startPoint y: 57, endPoint x: 863, endPoint y: 59, distance: 26.5
click at [863, 59] on input "Campaign Image, Commercial use by TN & Agencies Worldwide, in perpetuity" at bounding box center [898, 65] width 136 height 17
type input "Campaign: Commercial use by TN & Agencies Worldwide, in perpetuity"
click at [915, 189] on button "Edit Custom Right" at bounding box center [898, 181] width 136 height 15
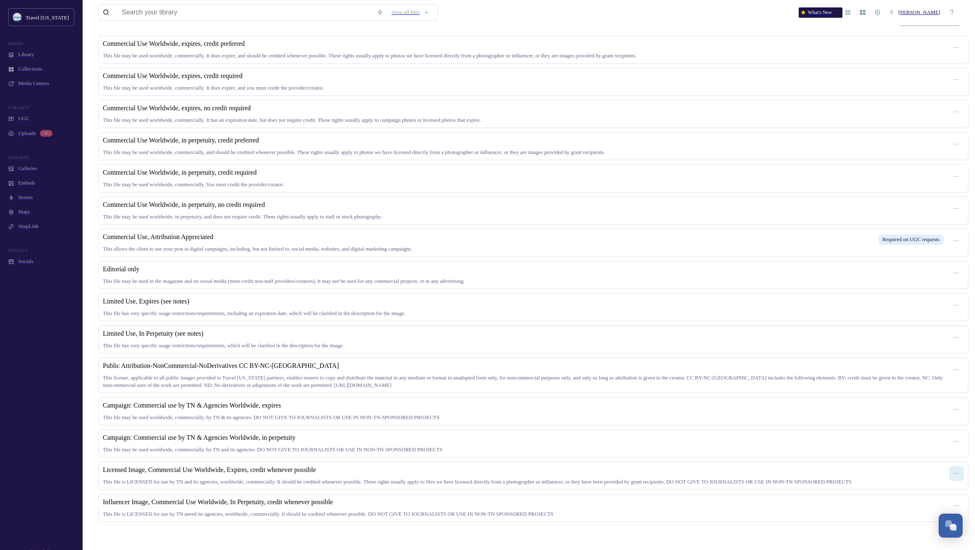
click at [953, 470] on icon at bounding box center [956, 473] width 7 height 7
click at [928, 502] on span "Edit Right" at bounding box center [939, 505] width 22 height 6
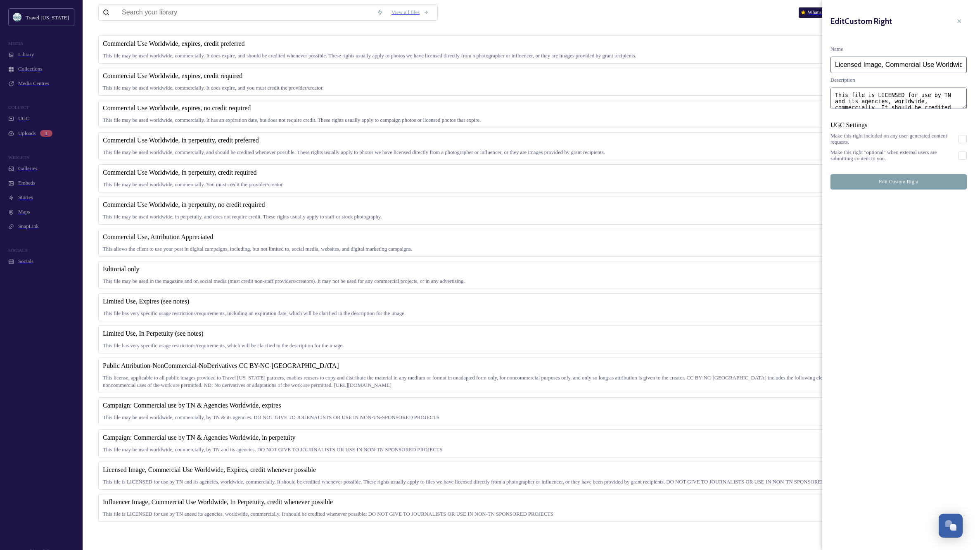
drag, startPoint x: 885, startPoint y: 58, endPoint x: 860, endPoint y: 59, distance: 25.2
click at [860, 59] on input "Licensed Image, Commercial Use Worldwide, Expires, credit whenever possible" at bounding box center [898, 65] width 136 height 17
type input "Licensed: Commercial Use Worldwide, Expires, credit whenever possible"
click at [885, 189] on button "Edit Custom Right" at bounding box center [898, 181] width 136 height 15
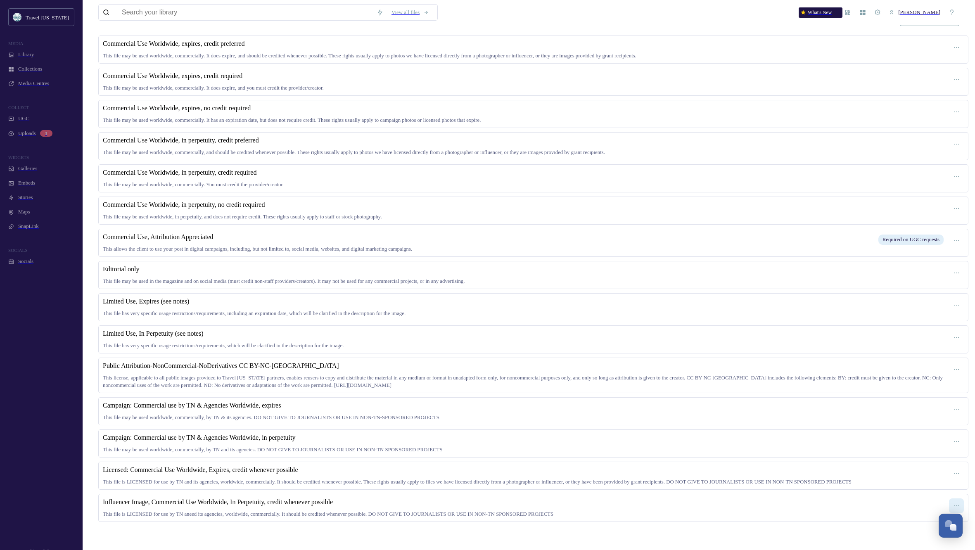
click at [953, 502] on icon at bounding box center [956, 505] width 7 height 7
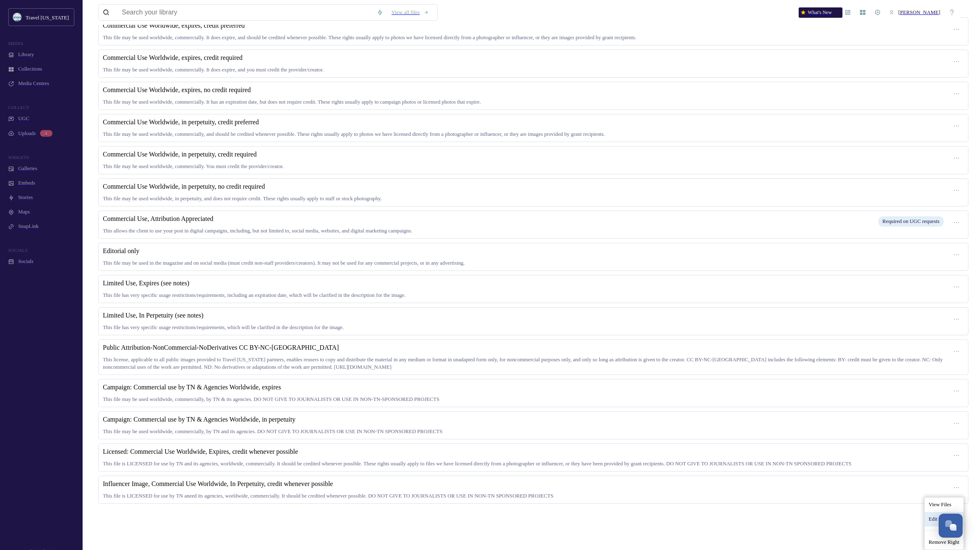
click at [928, 522] on span "Edit Right" at bounding box center [939, 519] width 22 height 6
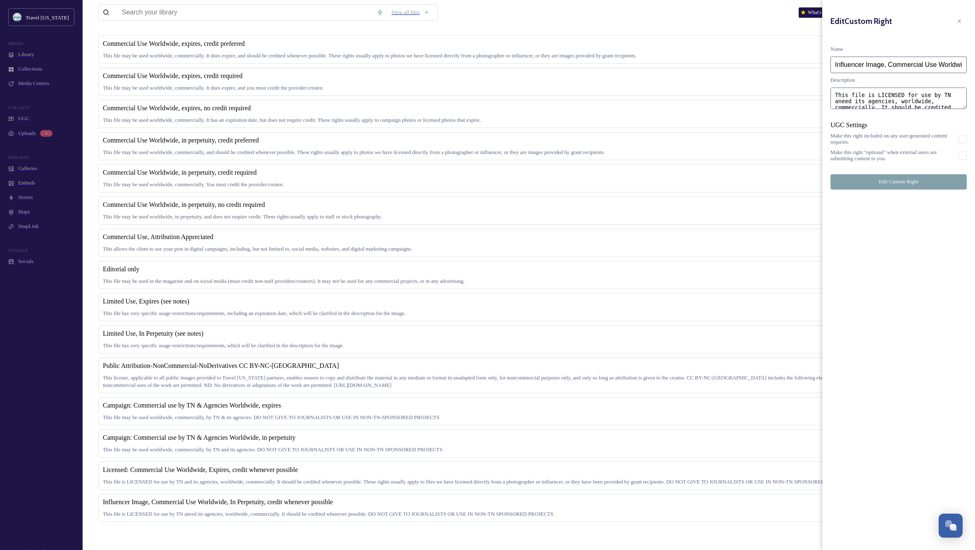
drag, startPoint x: 889, startPoint y: 57, endPoint x: 832, endPoint y: 56, distance: 56.6
click at [832, 57] on input "Influencer Image, Commercial Use Worldwide, In Perpetuity, credit whenever poss…" at bounding box center [898, 65] width 136 height 17
type input "Licensed: Commercial Use Worldwide, In Perpetuity, credit whenever possible"
click at [888, 189] on button "Edit Custom Right" at bounding box center [898, 181] width 136 height 15
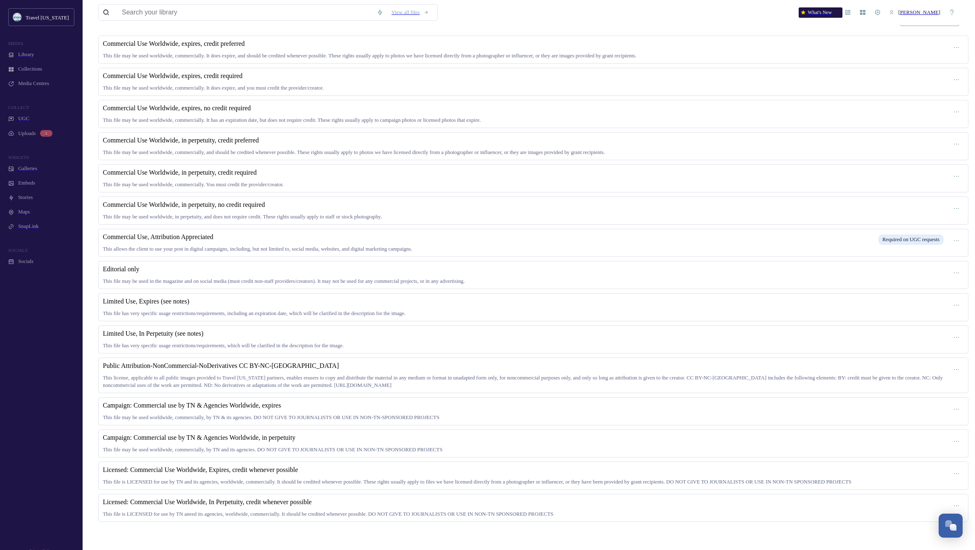
scroll to position [152, 0]
click at [464, 278] on span "This file may be used in the magazine and on social media (must credit non-staf…" at bounding box center [284, 281] width 362 height 6
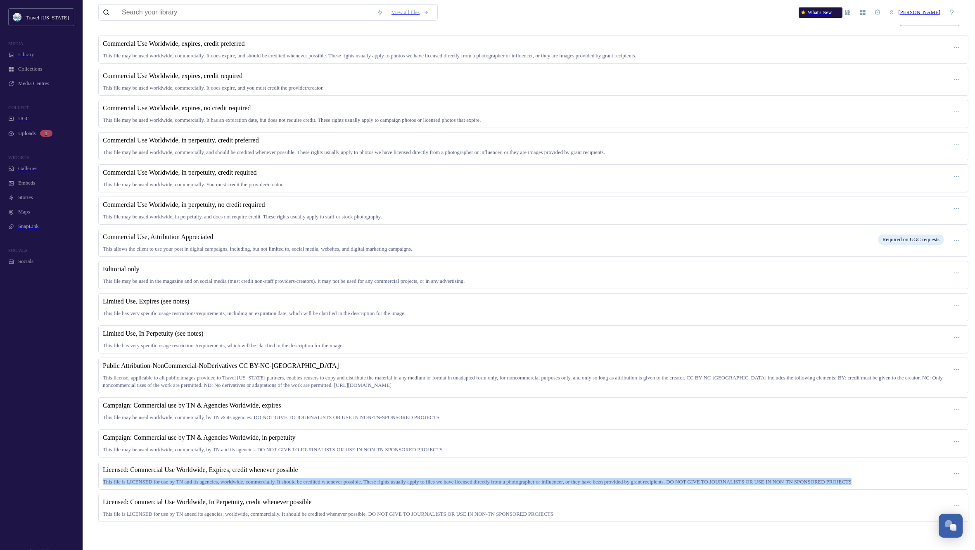
drag, startPoint x: 922, startPoint y: 483, endPoint x: 95, endPoint y: 485, distance: 826.7
click at [98, 485] on div "Licensed: Commercial Use Worldwide, Expires, credit whenever possible This file…" at bounding box center [533, 475] width 870 height 28
copy span "This file is LICENSED for use by TN and its agencies, worldwide, commercially. …"
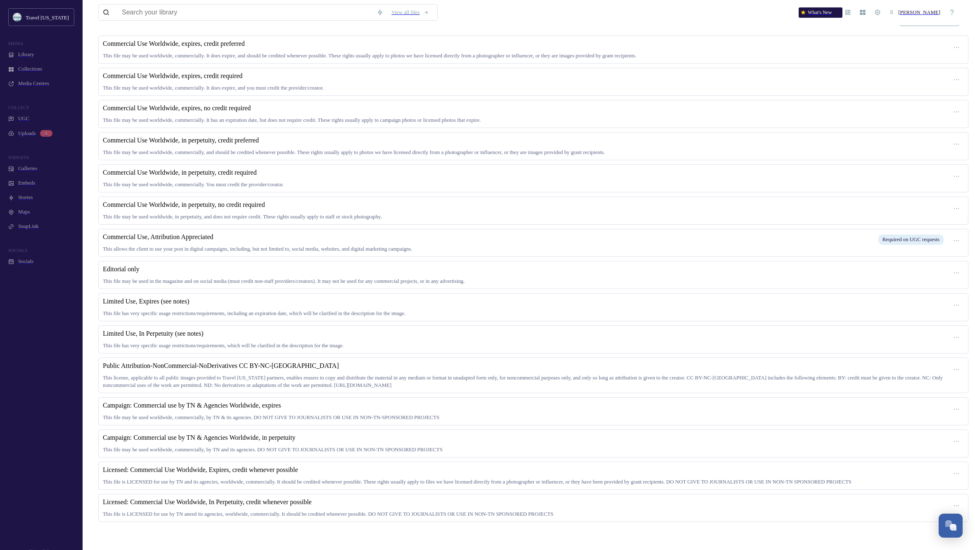
click at [284, 517] on span "This file is LICENSED for use by TN aneed its agencies, worldwide, commercially…" at bounding box center [328, 514] width 450 height 6
click at [953, 509] on icon at bounding box center [956, 505] width 7 height 7
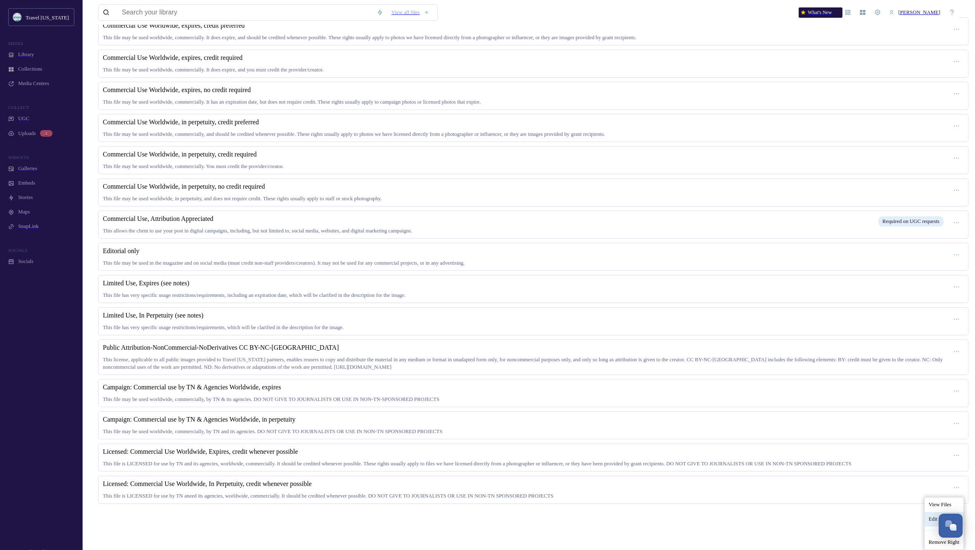
click at [927, 526] on div "Edit Right" at bounding box center [943, 519] width 39 height 14
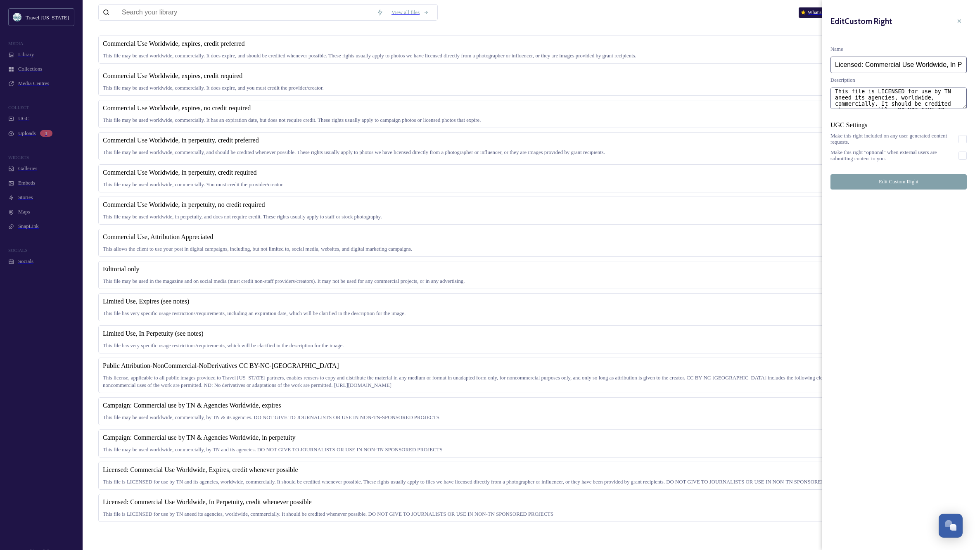
scroll to position [6, 0]
click at [910, 95] on textarea "This file is LICENSED for use by TN aneed its agencies, worldwide, commercially…" at bounding box center [898, 98] width 136 height 21
paste textarea "d its agencies, worldwide, commercially. It should be credited whenever possibl…"
click at [947, 92] on textarea "This file is LICENSED for use by TN and its agencies, worldwide, commercially. …" at bounding box center [898, 98] width 136 height 21
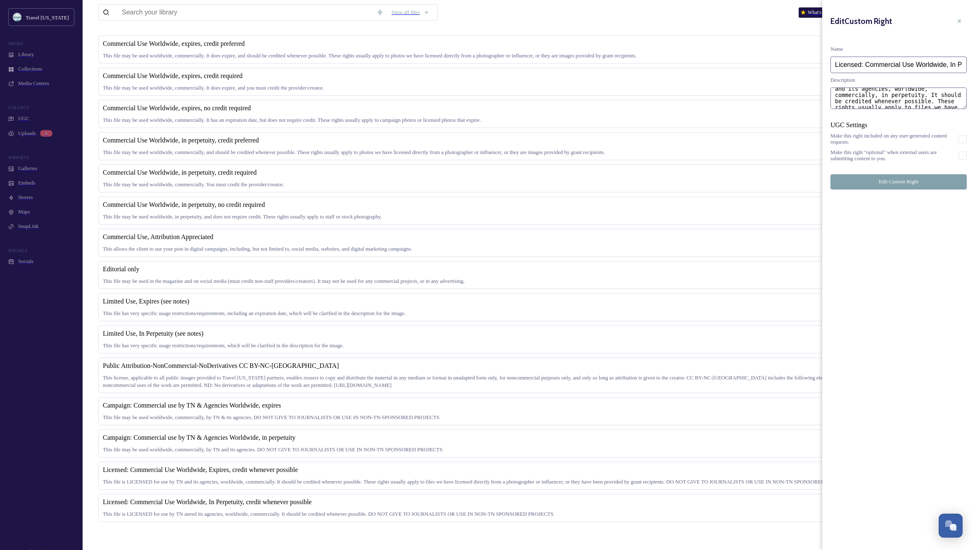
type textarea "This file is LICENSED for use by TN and its agencies, worldwide, commercially, …"
click at [907, 189] on button "Edit Custom Right" at bounding box center [898, 181] width 136 height 15
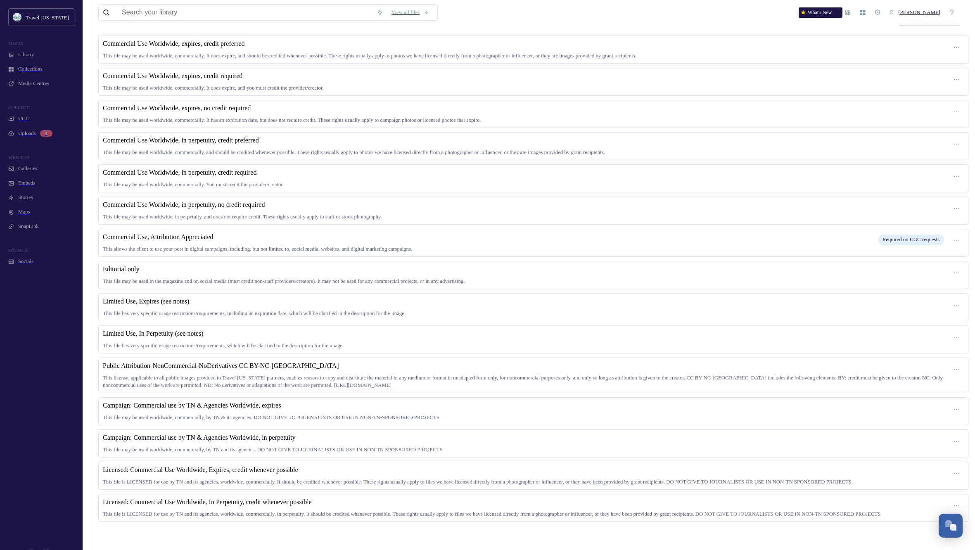
scroll to position [142, 0]
click at [676, 17] on div "View all files What's New Kippy Spilker" at bounding box center [528, 12] width 861 height 25
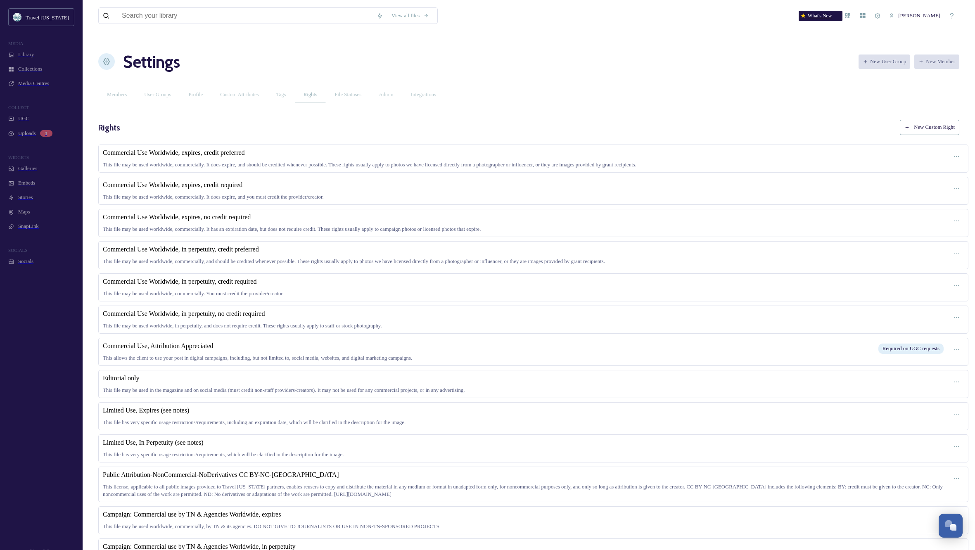
scroll to position [0, 0]
click at [807, 96] on div "View all files What's New Kippy Spilker Settings New User Group New Member Memb…" at bounding box center [528, 329] width 885 height 652
click at [35, 87] on span "Media Centres" at bounding box center [33, 83] width 31 height 6
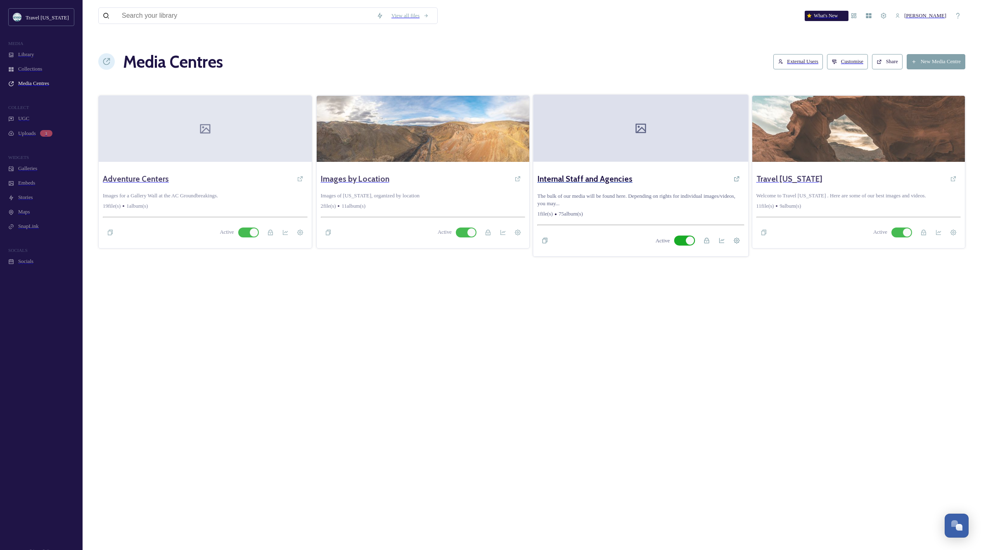
click at [554, 174] on h3 "Internal Staff and Agencies" at bounding box center [584, 179] width 95 height 10
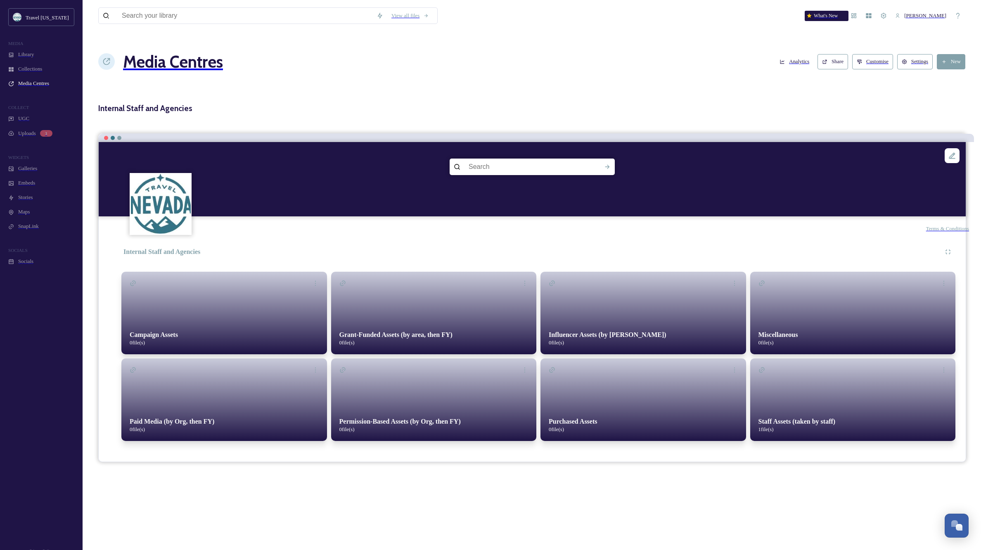
click at [804, 418] on strong "Staff Assets (taken by staff)" at bounding box center [796, 421] width 77 height 7
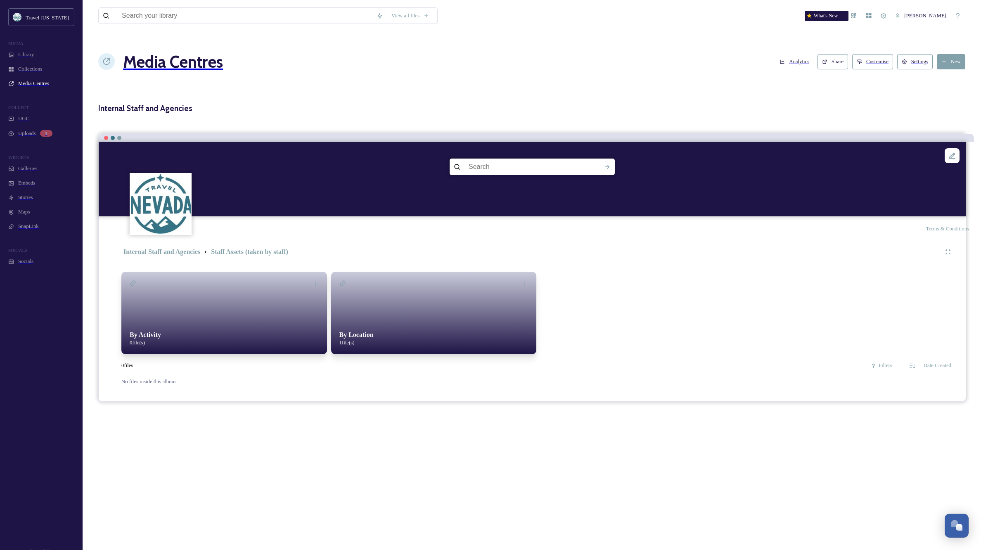
click at [406, 323] on div "By Location 1 file(s)" at bounding box center [442, 338] width 222 height 31
click at [373, 323] on div "Towns 1 file(s)" at bounding box center [442, 338] width 222 height 31
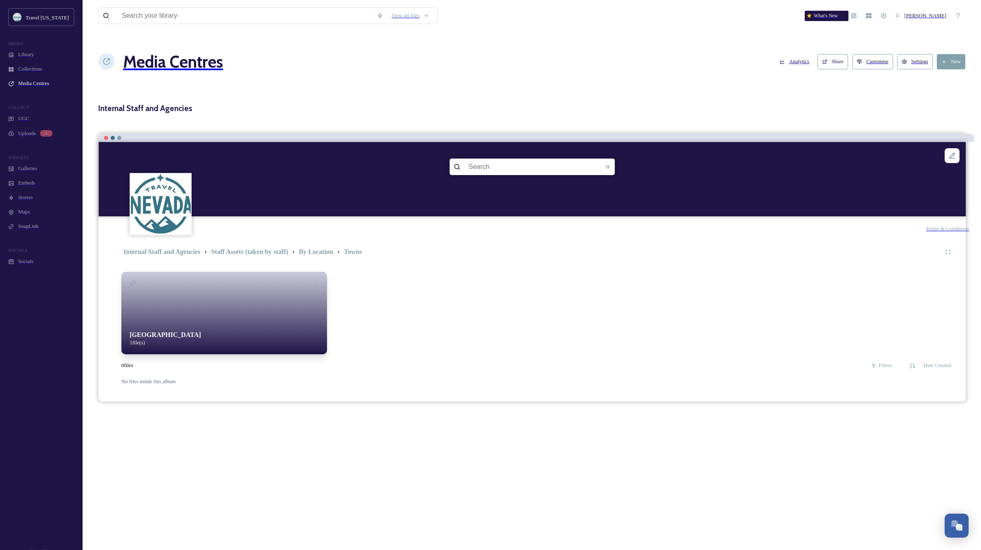
click at [168, 323] on div "Carson City 1 file(s)" at bounding box center [232, 338] width 222 height 31
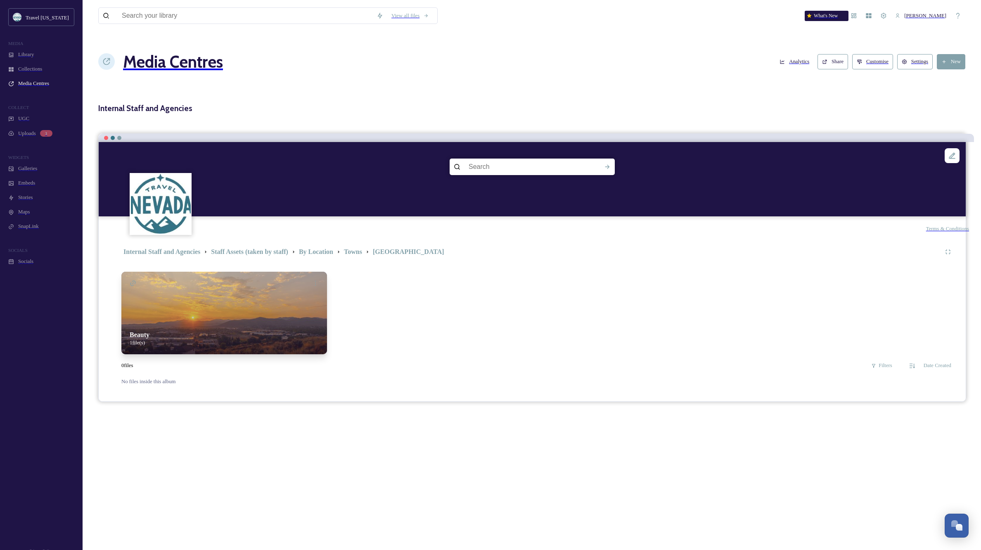
click at [134, 331] on strong "Beauty" at bounding box center [140, 334] width 20 height 7
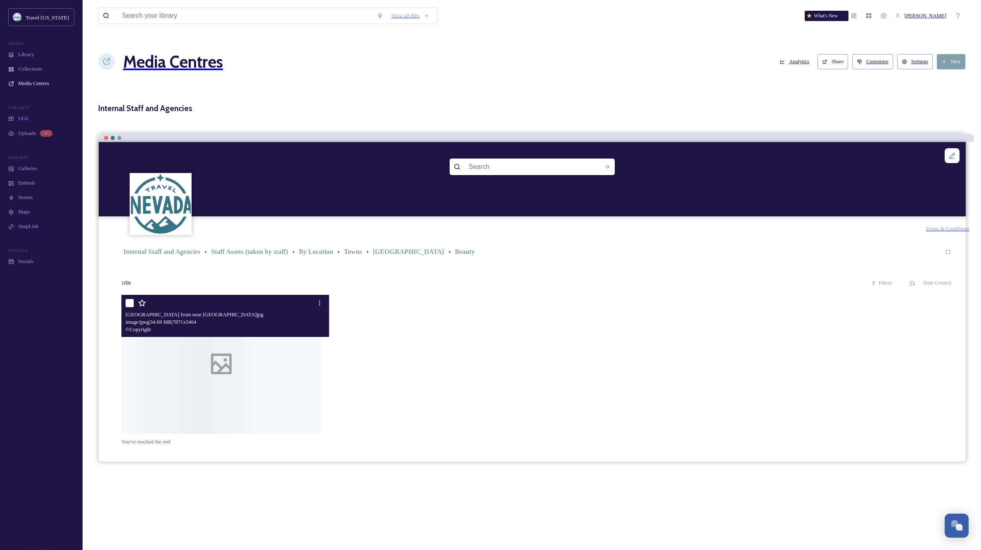
click at [255, 351] on div at bounding box center [221, 364] width 200 height 139
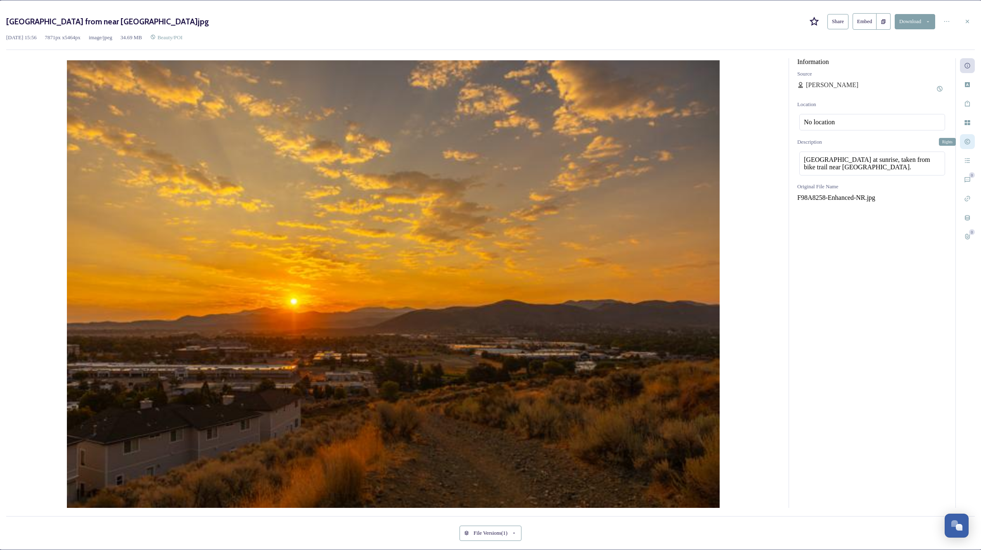
click at [964, 140] on icon at bounding box center [966, 141] width 5 height 5
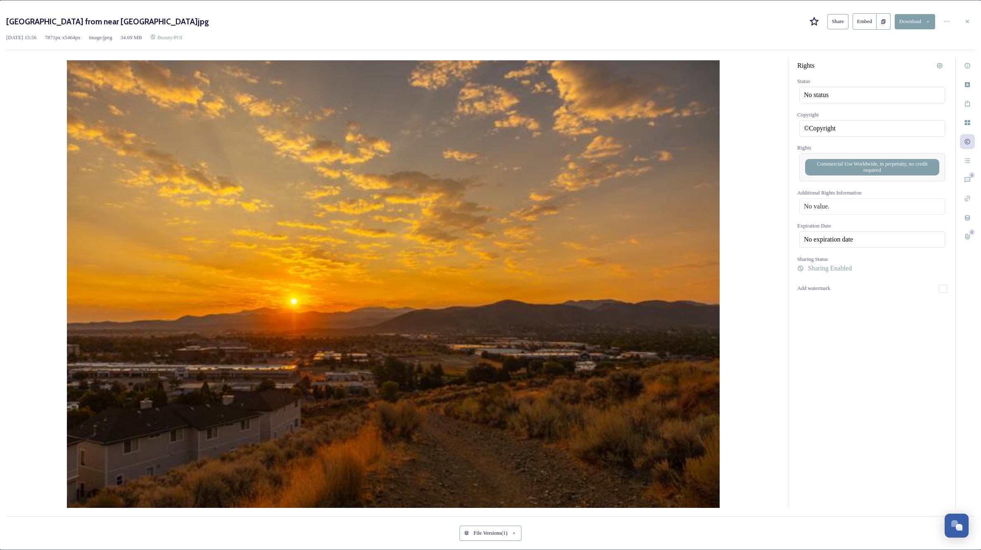
click at [900, 173] on span "Commercial Use Worldwide, in perpetuity, no credit required" at bounding box center [872, 167] width 126 height 12
click at [931, 168] on icon at bounding box center [934, 165] width 6 height 7
click at [932, 167] on icon at bounding box center [933, 164] width 3 height 3
click at [806, 171] on input at bounding box center [847, 164] width 91 height 16
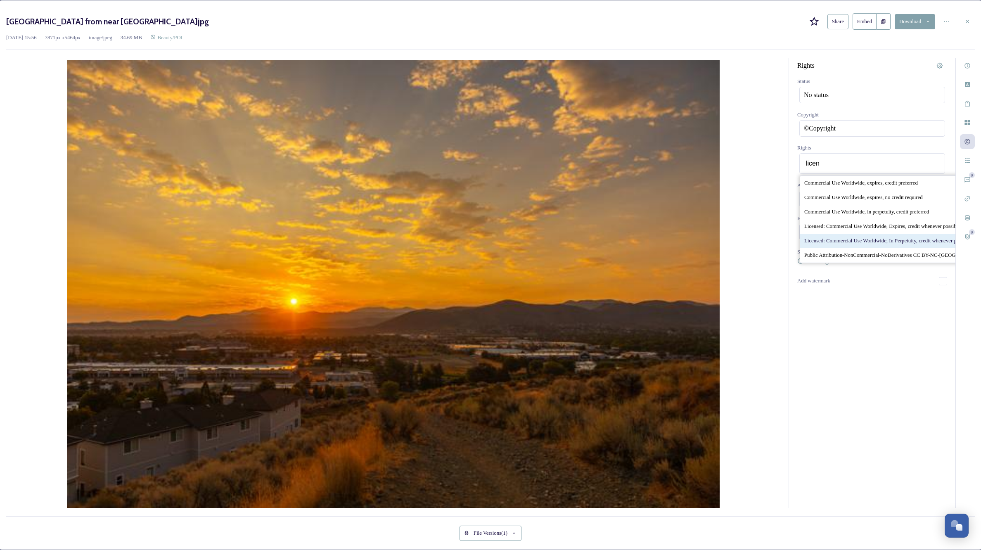
type input "licen"
click at [834, 244] on span "Licensed: Commercial Use Worldwide, In Perpetuity, credit whenever possible" at bounding box center [887, 241] width 167 height 6
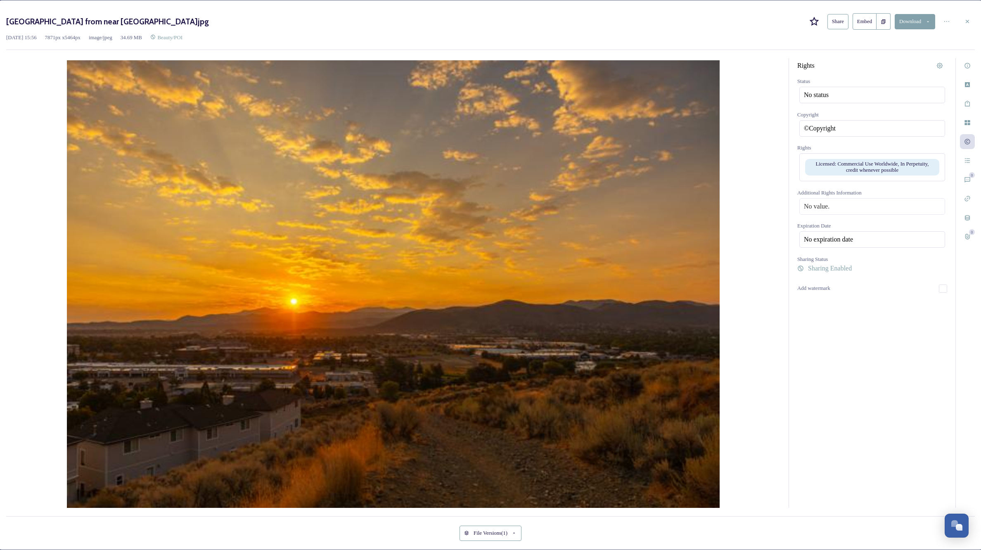
click at [859, 434] on div "Rights Status No status Copyright ©Copyright Rights Licensed: Commercial Use Wo…" at bounding box center [872, 284] width 166 height 453
click at [849, 173] on span "Licensed: Commercial Use Worldwide, In Perpetuity, credit whenever possible" at bounding box center [872, 167] width 126 height 12
click at [852, 171] on span "Licensed: Commercial Use Worldwide, In Perpetuity, credit whenever possible" at bounding box center [868, 165] width 123 height 12
click at [775, 182] on div "Rights Status No status Copyright ©Copyright Rights Licensed: Commercial Use Wo…" at bounding box center [490, 282] width 968 height 449
click at [389, 194] on div at bounding box center [393, 285] width 774 height 455
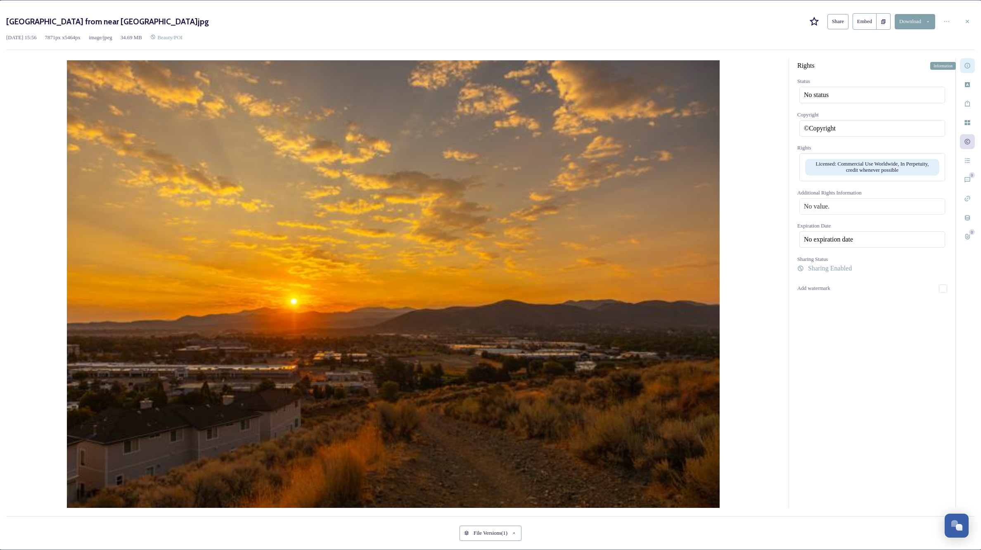
click at [964, 64] on icon at bounding box center [967, 65] width 7 height 7
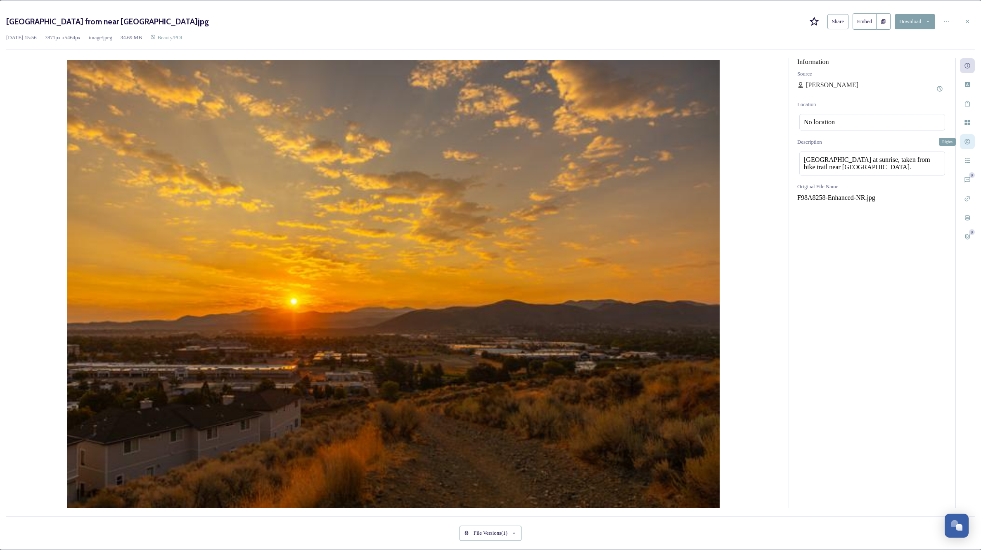
click at [964, 138] on icon at bounding box center [967, 141] width 7 height 7
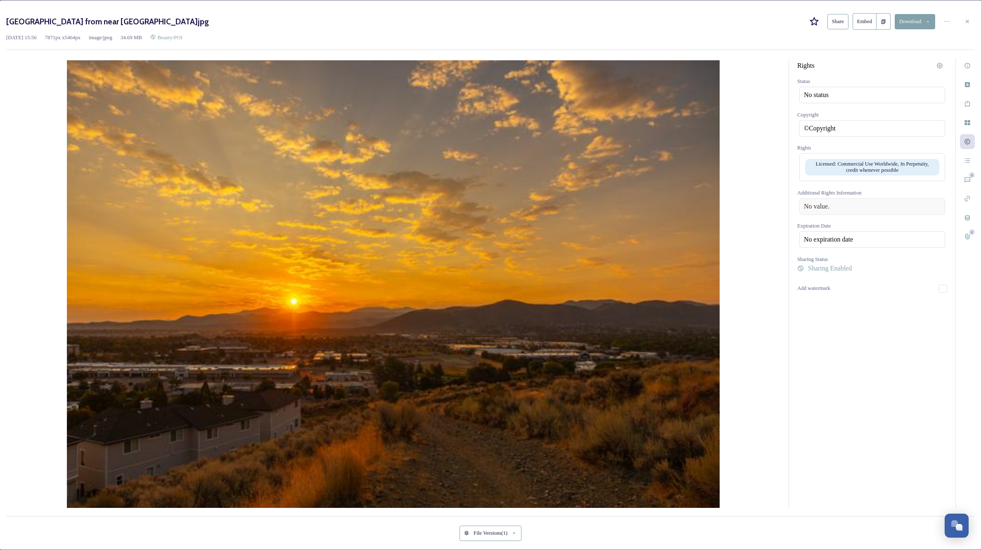
click at [852, 215] on div "No value." at bounding box center [872, 206] width 146 height 17
click at [838, 418] on div "Rights Status No status Copyright ©Copyright Rights Licensed: Commercial Use Wo…" at bounding box center [872, 284] width 166 height 453
click at [821, 173] on span "Licensed: Commercial Use Worldwide, In Perpetuity, credit whenever possible" at bounding box center [872, 167] width 126 height 12
click at [821, 173] on div "Licensed: Commercial Use Worldwide, In Perpetuity, credit whenever possible" at bounding box center [872, 165] width 138 height 17
click at [854, 395] on div "Rights Status No status Copyright ©Copyright Rights Licensed: Commercial Use Wo…" at bounding box center [872, 284] width 166 height 453
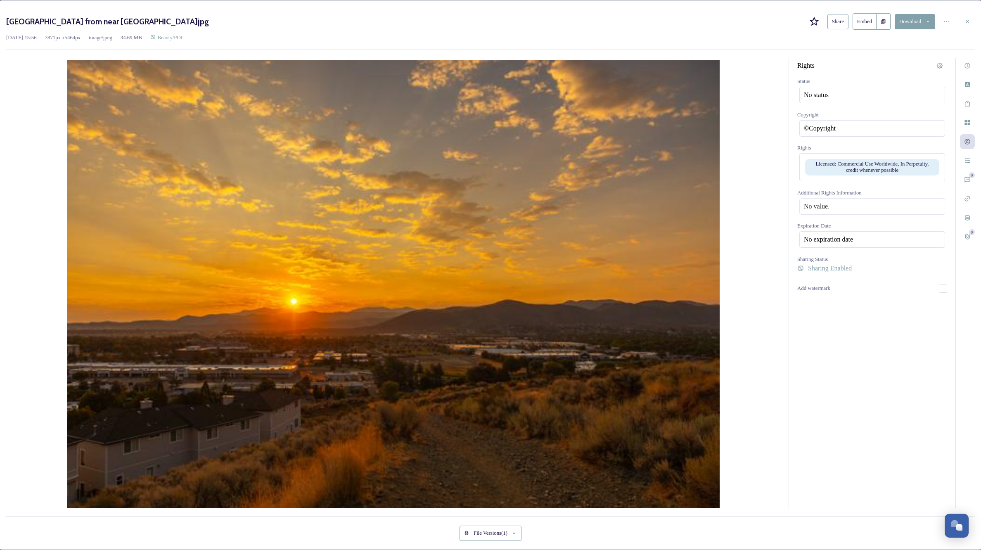
drag, startPoint x: 960, startPoint y: 23, endPoint x: 975, endPoint y: 45, distance: 26.9
click at [964, 23] on icon at bounding box center [967, 21] width 7 height 7
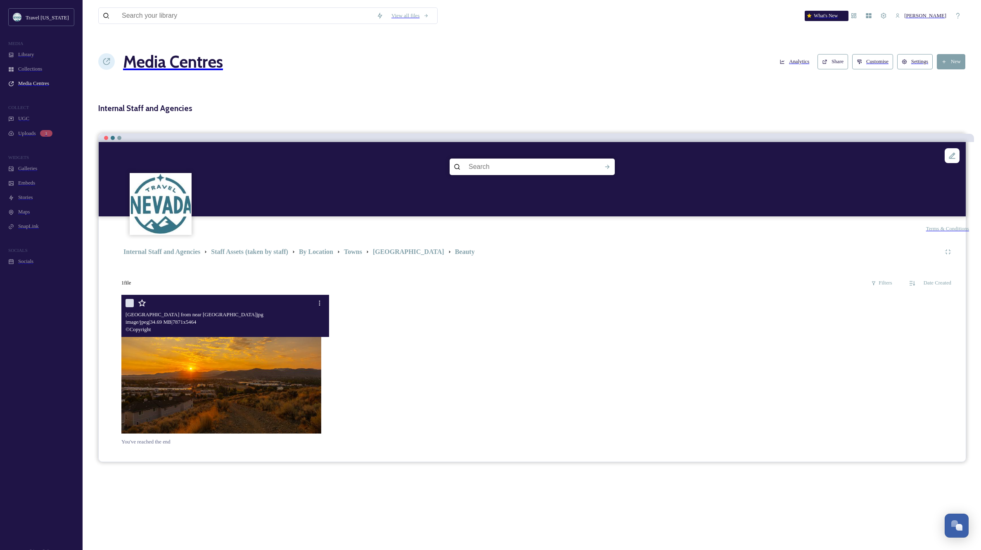
click at [917, 55] on button "Settings" at bounding box center [914, 61] width 35 height 15
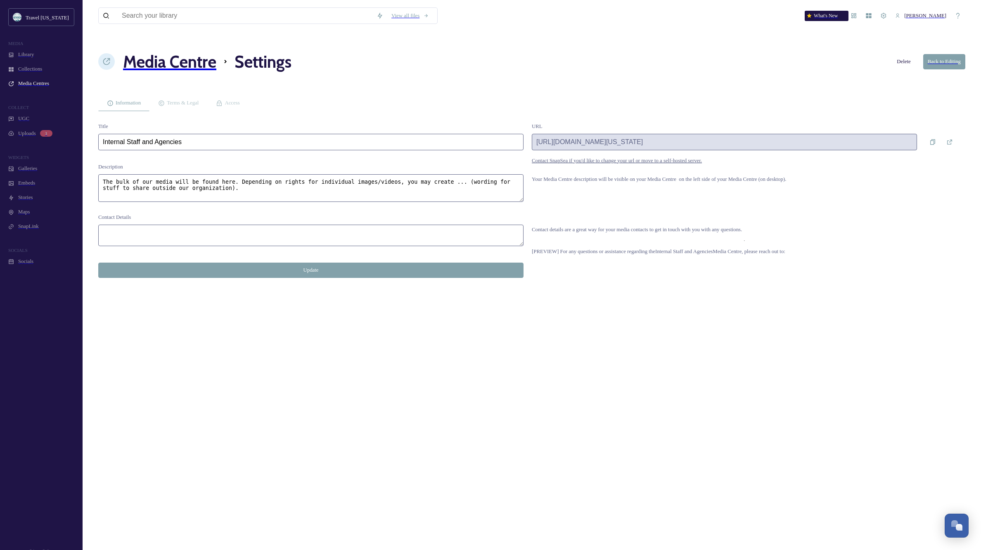
click at [941, 54] on button "Back to Editing" at bounding box center [944, 61] width 42 height 15
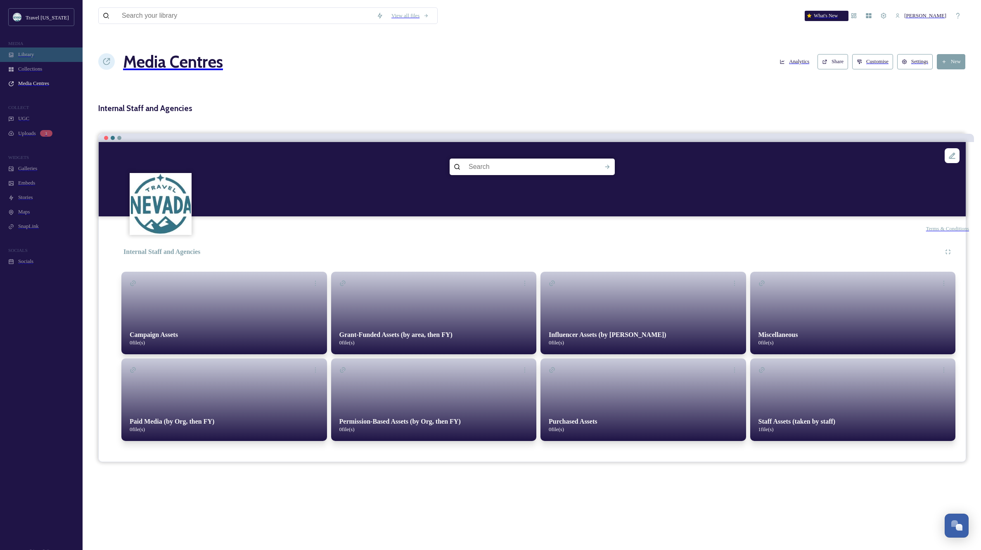
click at [28, 58] on span "Library" at bounding box center [26, 55] width 16 height 6
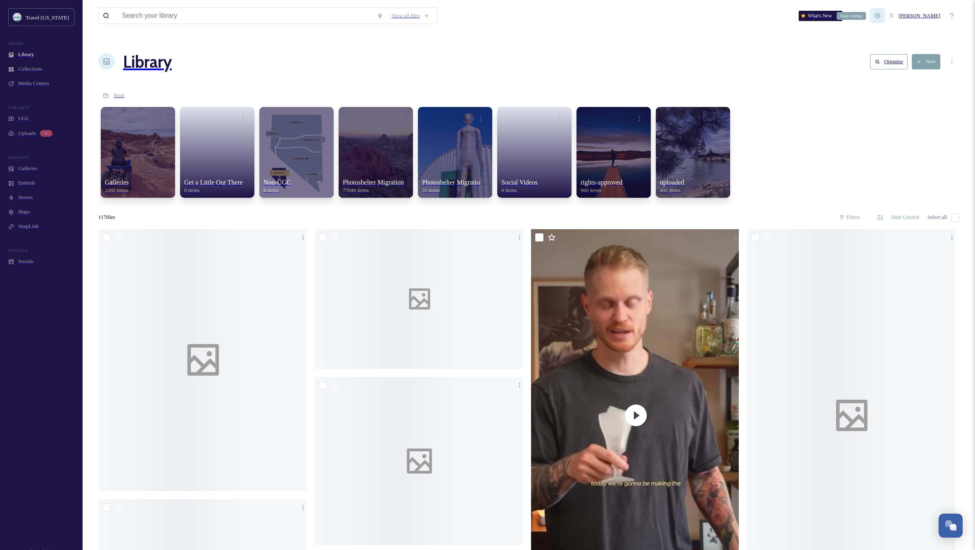
click at [880, 13] on icon at bounding box center [877, 15] width 7 height 7
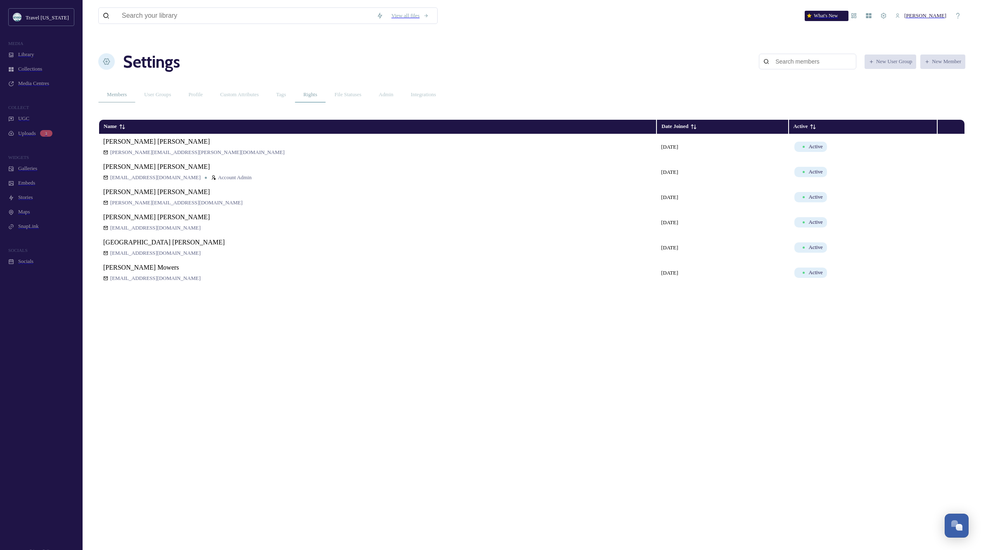
click at [317, 92] on span "Rights" at bounding box center [310, 95] width 14 height 6
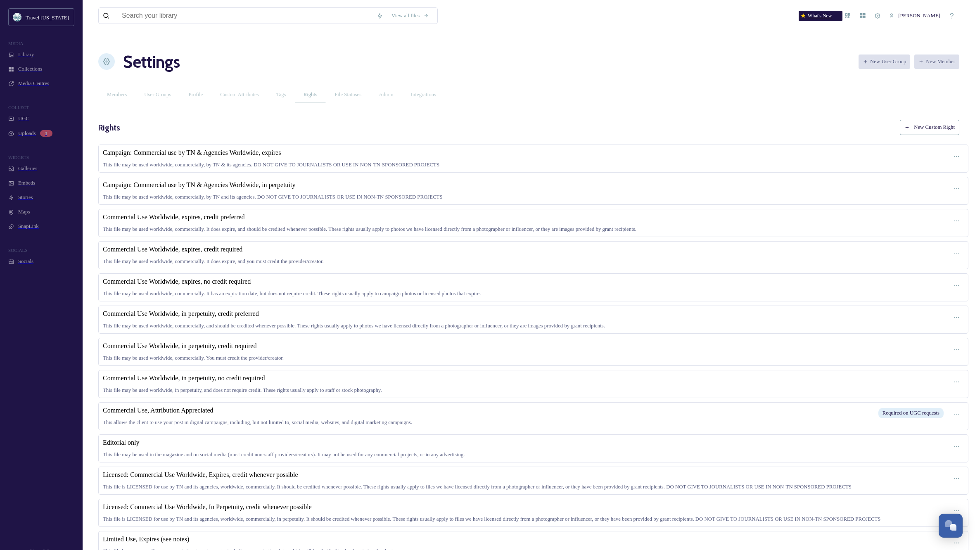
scroll to position [0, 0]
